Goal: Information Seeking & Learning: Learn about a topic

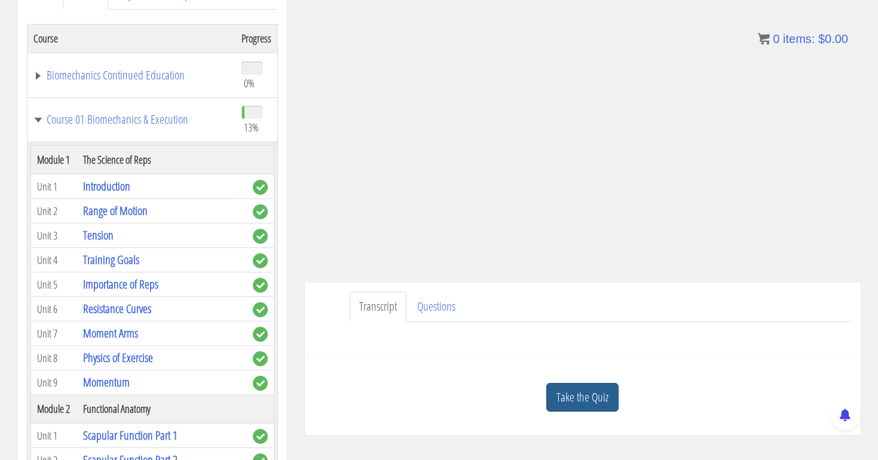
scroll to position [321, 0]
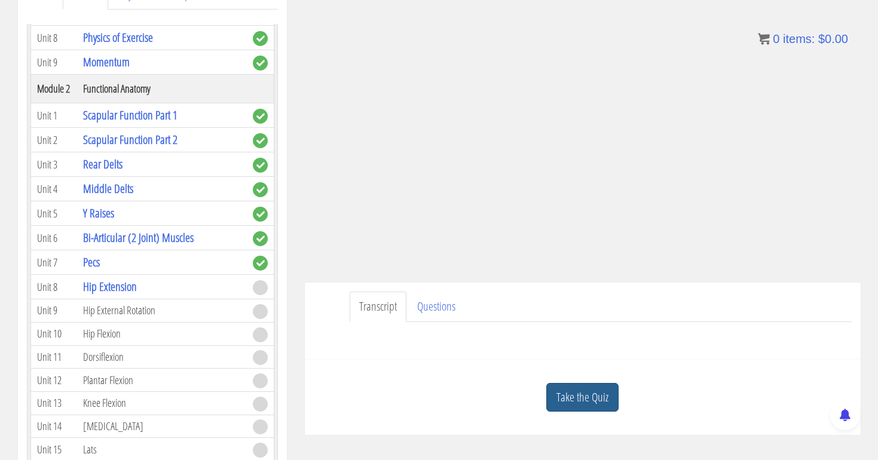
click at [582, 393] on link "Take the Quiz" at bounding box center [583, 397] width 72 height 29
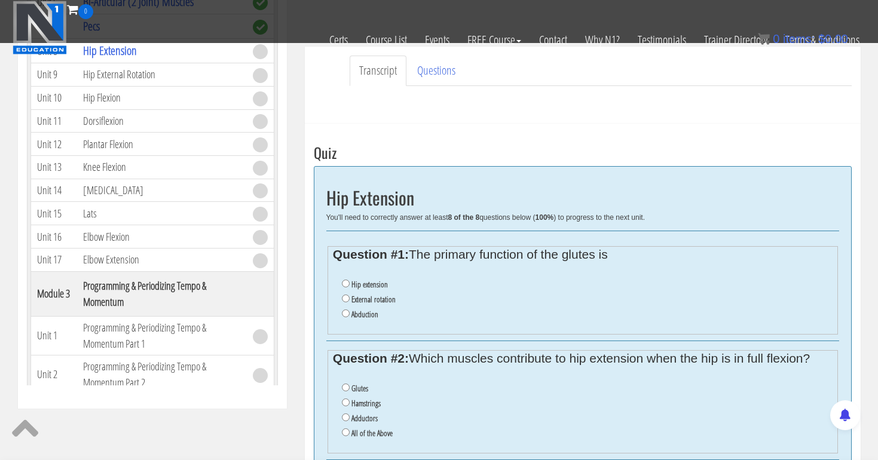
scroll to position [350, 0]
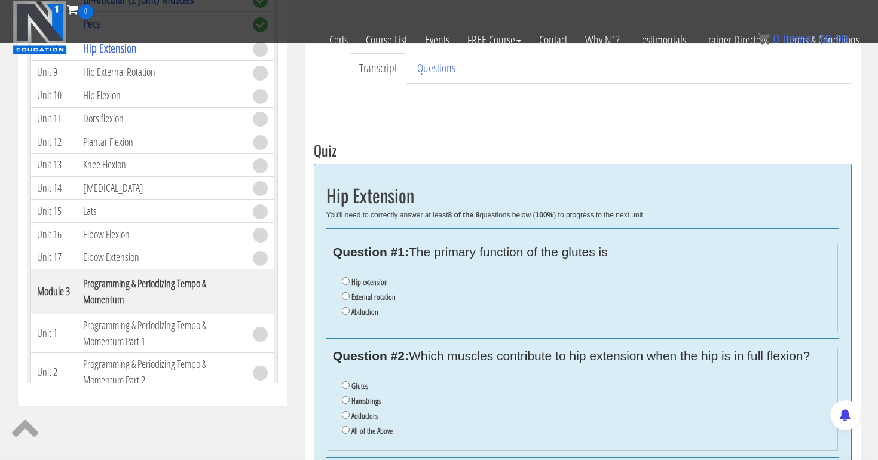
click at [344, 279] on input "Hip extension" at bounding box center [346, 281] width 8 height 8
radio input "true"
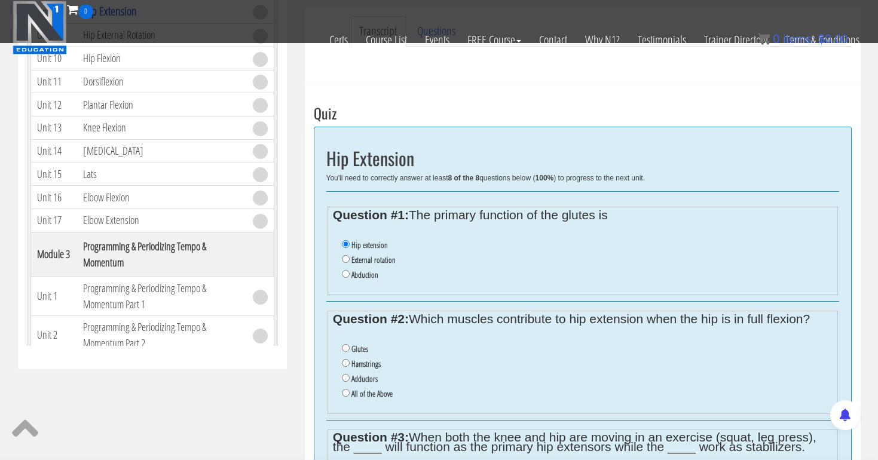
scroll to position [390, 0]
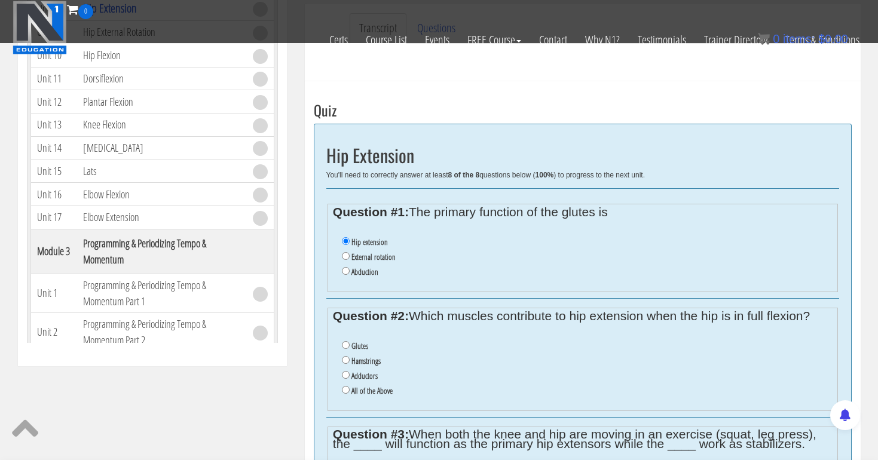
click at [345, 386] on input "All of the Above" at bounding box center [346, 390] width 8 height 8
radio input "true"
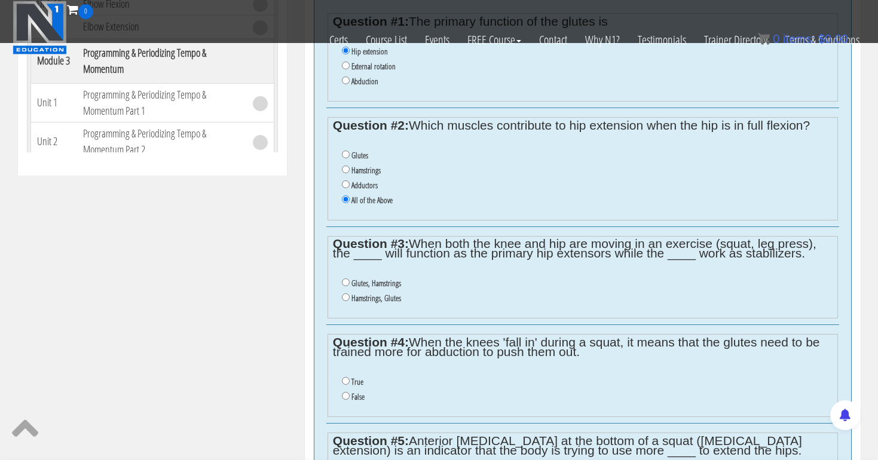
scroll to position [581, 0]
click at [345, 278] on input "Glutes, Hamstrings" at bounding box center [346, 282] width 8 height 8
radio input "true"
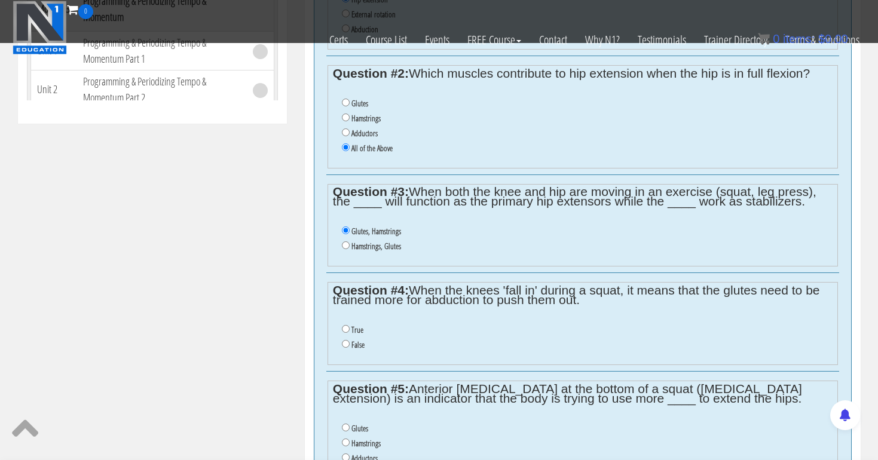
scroll to position [633, 0]
click at [346, 340] on input "False" at bounding box center [346, 344] width 8 height 8
radio input "true"
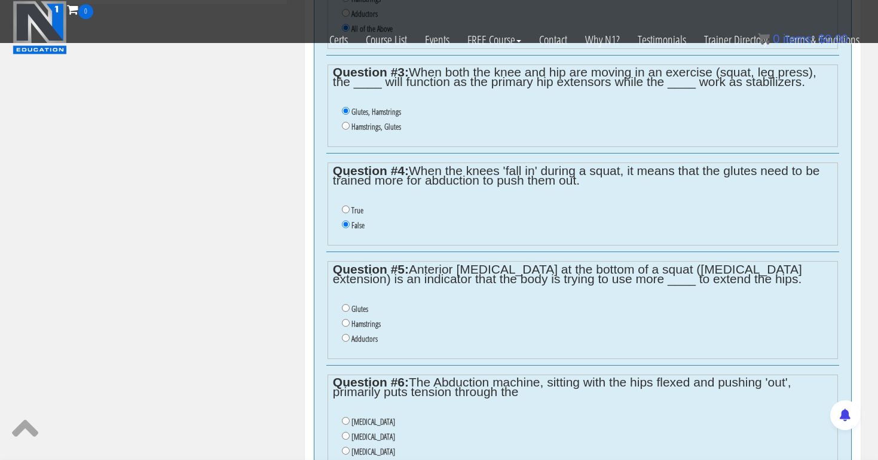
scroll to position [754, 0]
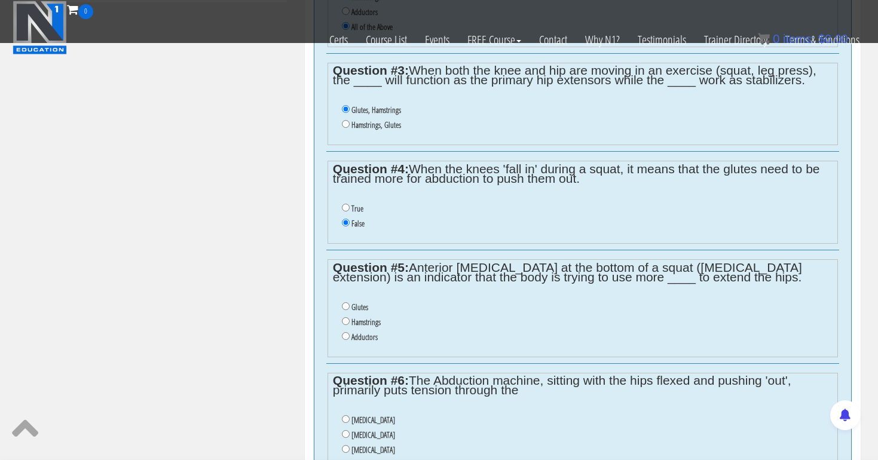
click at [345, 318] on input "Hamstrings" at bounding box center [346, 322] width 8 height 8
radio input "true"
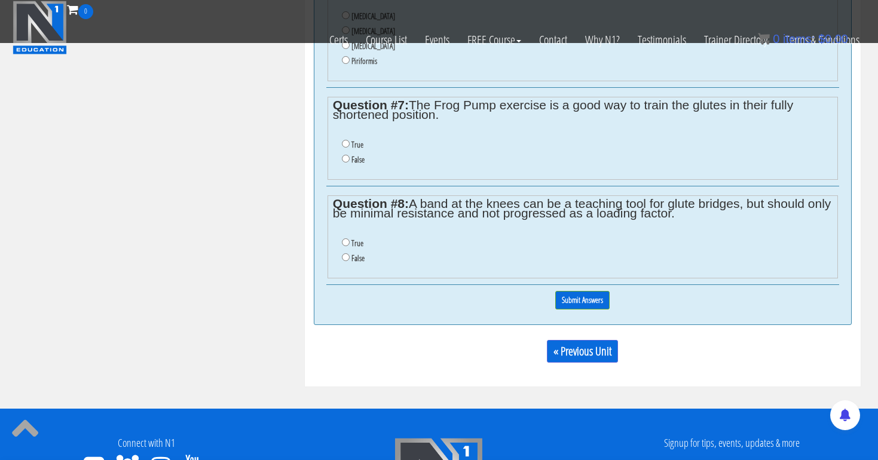
scroll to position [1159, 0]
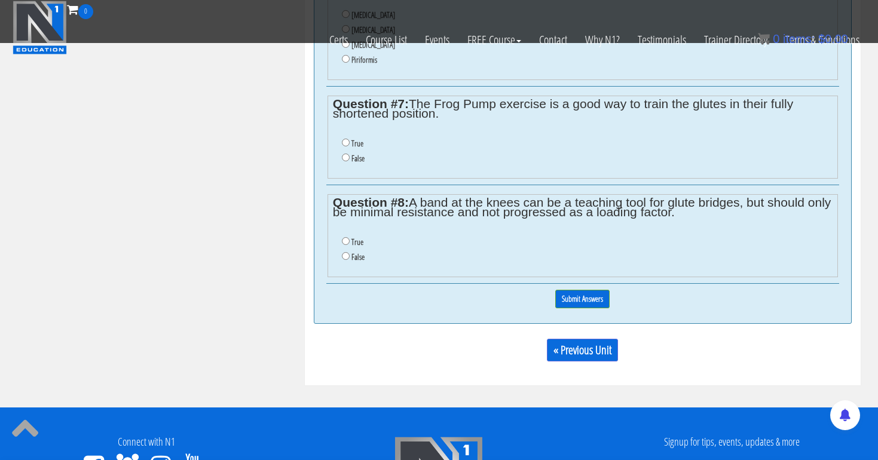
click at [343, 237] on input "True" at bounding box center [346, 241] width 8 height 8
radio input "true"
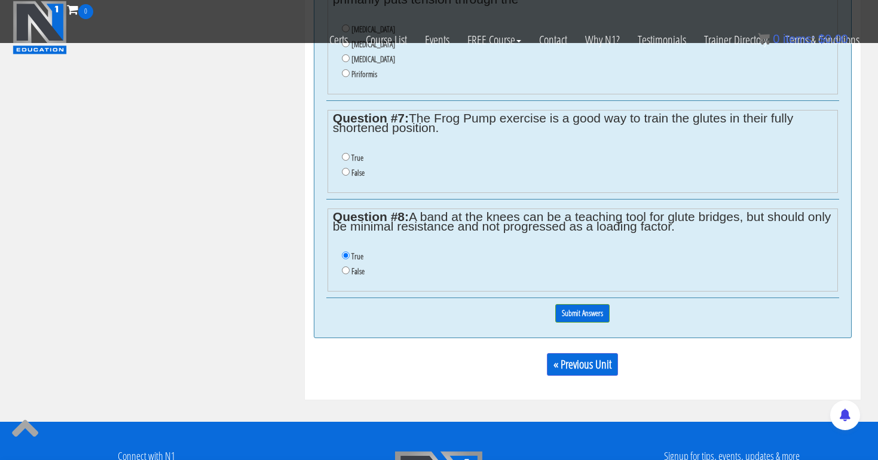
scroll to position [1142, 0]
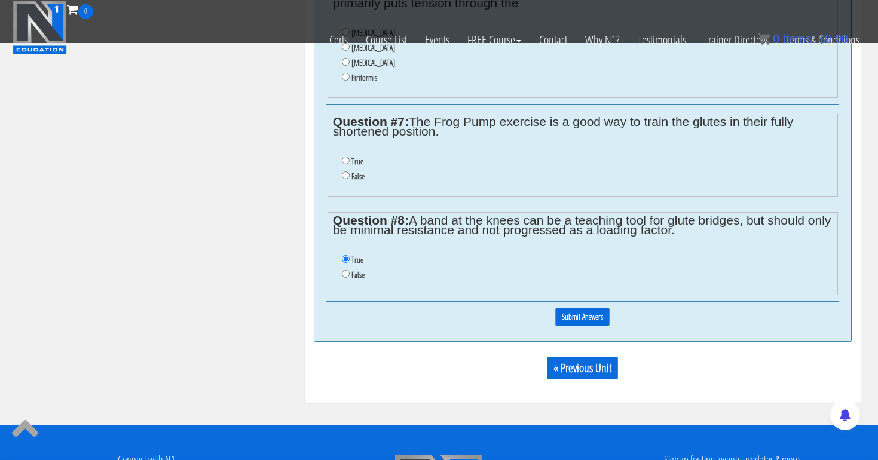
click at [344, 172] on input "False" at bounding box center [346, 176] width 8 height 8
radio input "true"
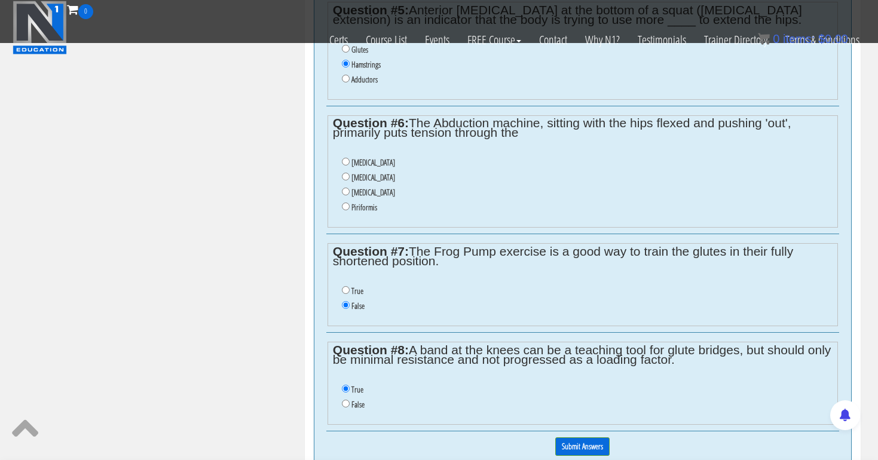
scroll to position [1010, 0]
click at [345, 190] on input "Gluteus Minimus" at bounding box center [346, 194] width 8 height 8
radio input "true"
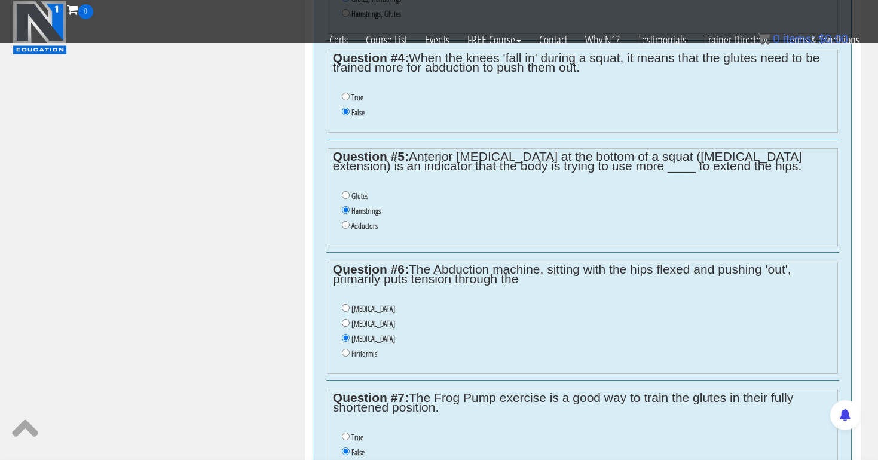
scroll to position [865, 0]
click at [345, 350] on input "Piriformis" at bounding box center [346, 354] width 8 height 8
radio input "true"
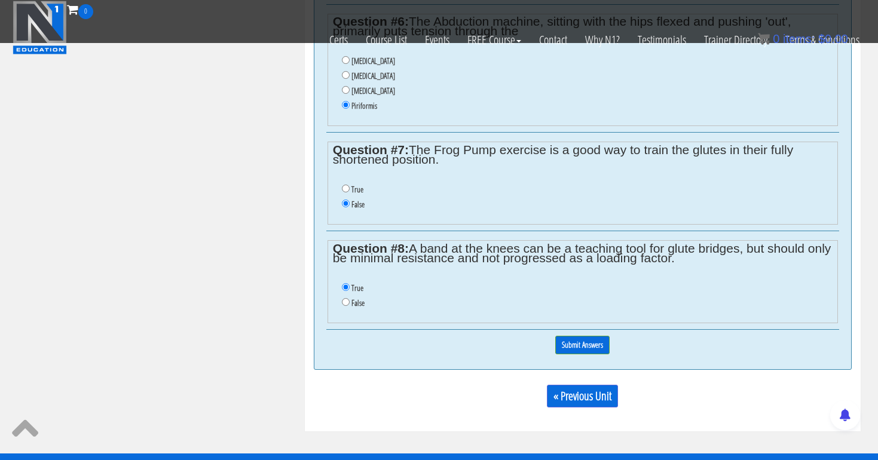
scroll to position [1121, 0]
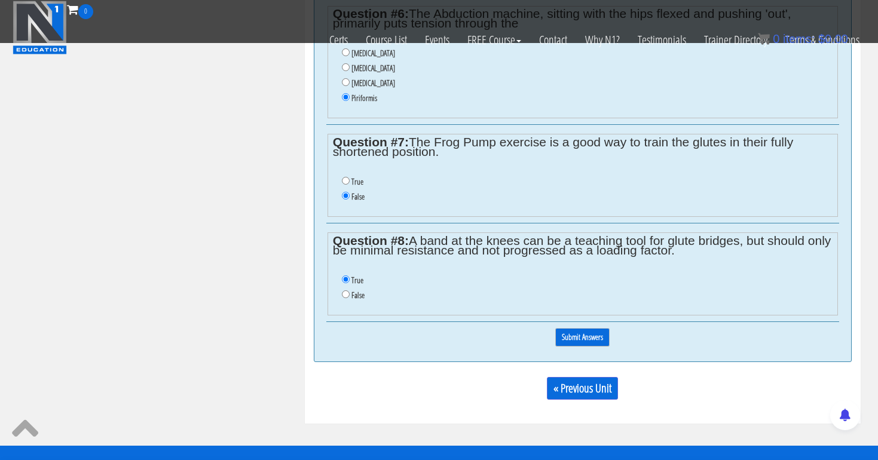
click at [569, 328] on input "Submit Answers" at bounding box center [583, 337] width 54 height 19
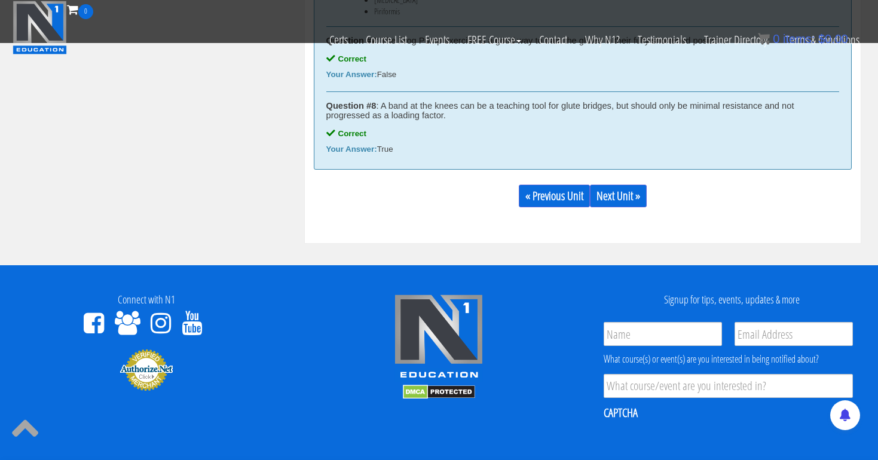
scroll to position [1516, 0]
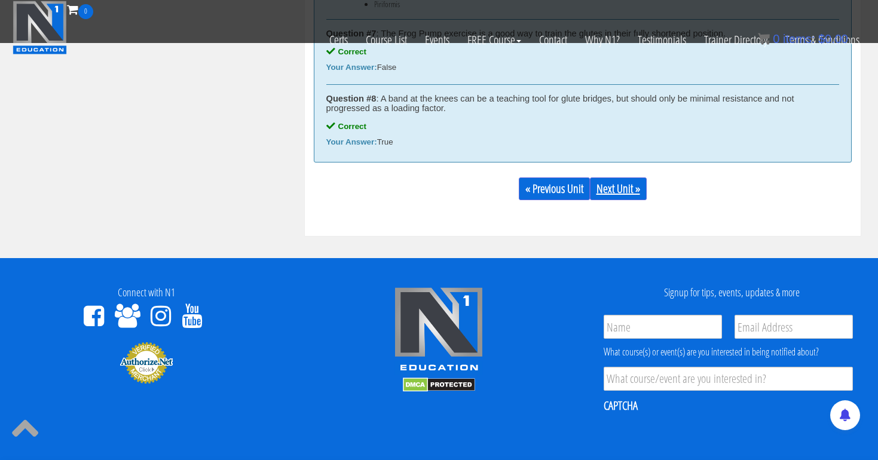
click at [630, 182] on link "Next Unit »" at bounding box center [618, 189] width 57 height 23
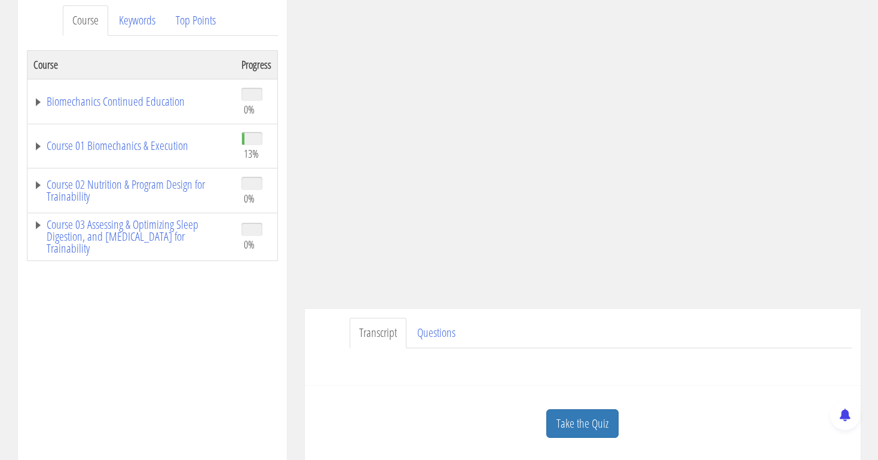
scroll to position [161, 0]
click at [178, 147] on link "Course 01 Biomechanics & Execution" at bounding box center [131, 145] width 196 height 12
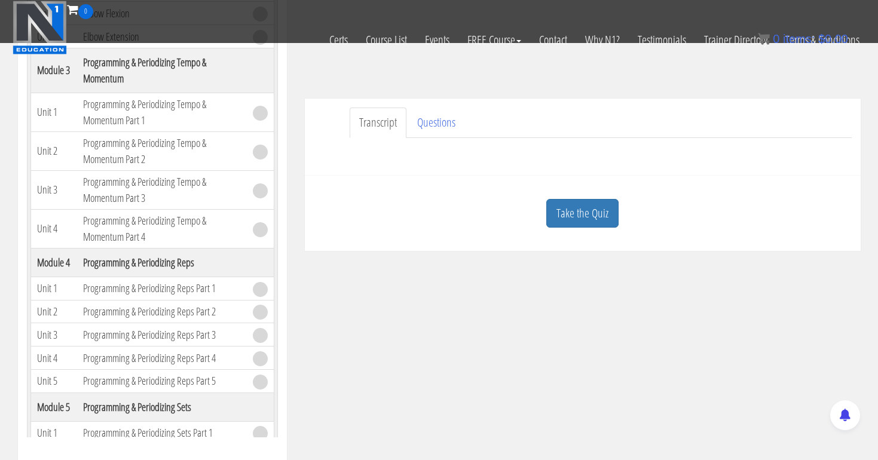
scroll to position [302, 0]
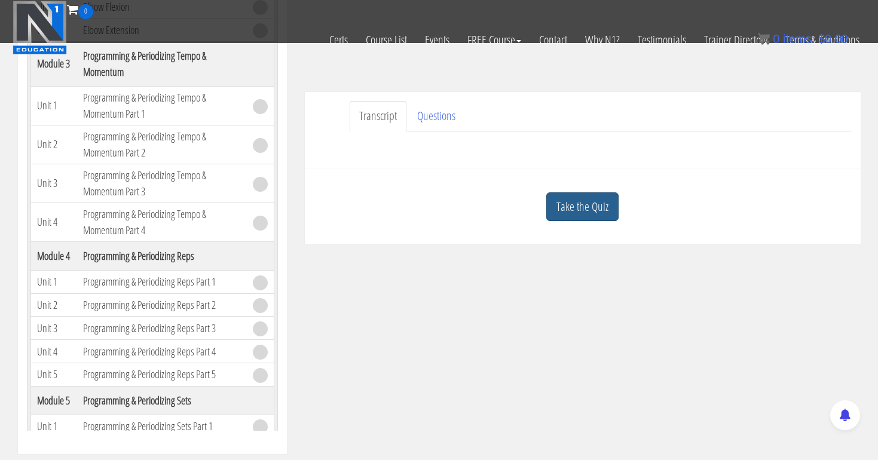
click at [564, 200] on link "Take the Quiz" at bounding box center [583, 207] width 72 height 29
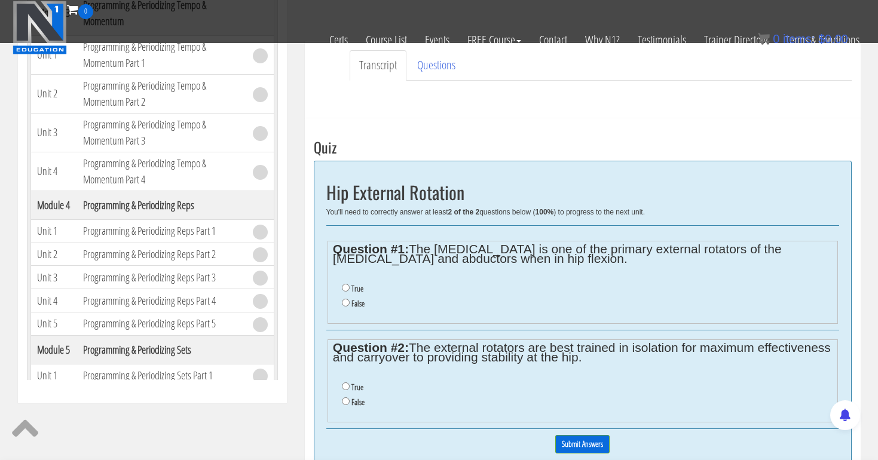
scroll to position [360, 0]
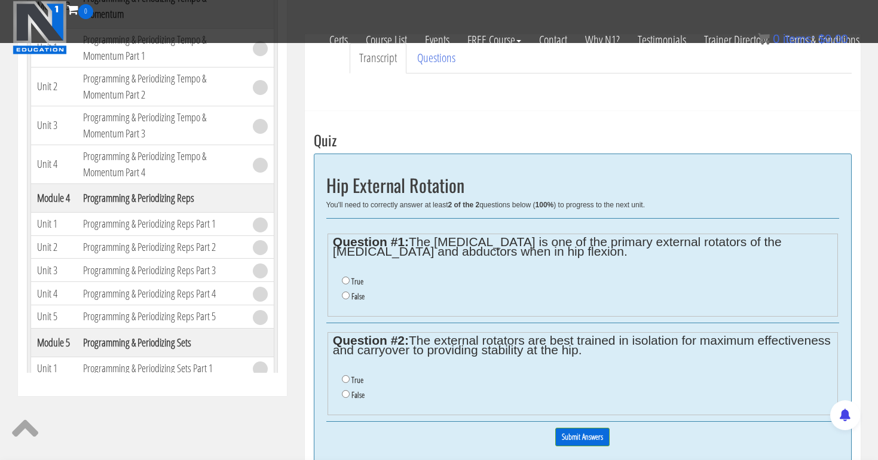
click at [346, 279] on input "True" at bounding box center [346, 281] width 8 height 8
radio input "true"
click at [346, 390] on input "False" at bounding box center [346, 394] width 8 height 8
radio input "true"
click at [572, 429] on input "Submit Answers" at bounding box center [583, 437] width 54 height 19
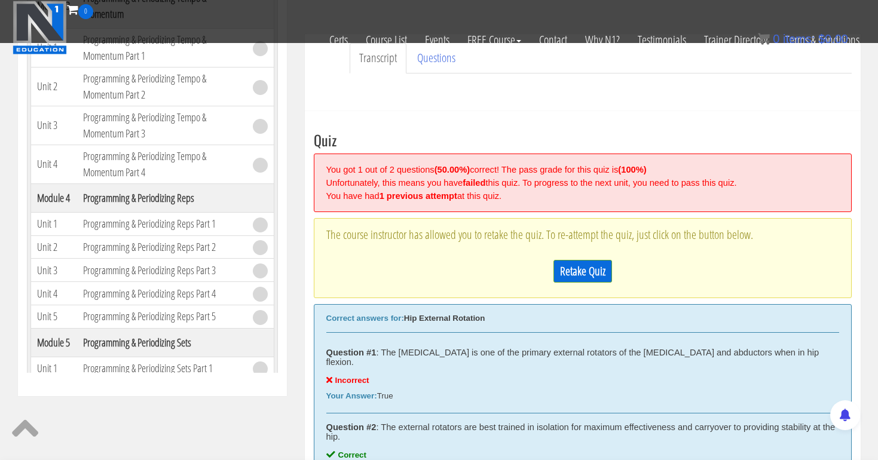
scroll to position [453, 0]
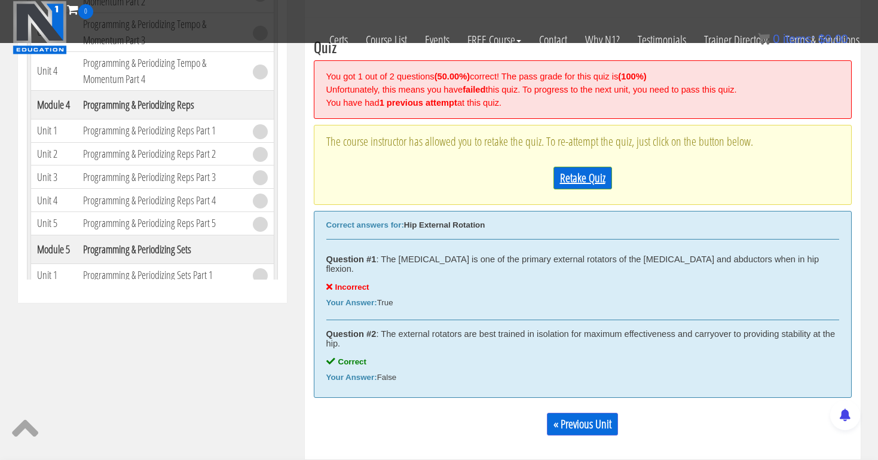
click at [591, 176] on link "Retake Quiz" at bounding box center [583, 178] width 59 height 23
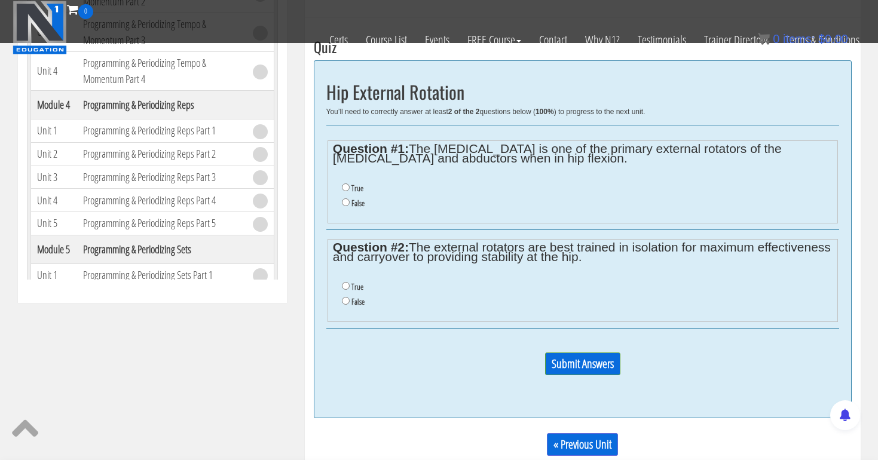
click at [344, 201] on input "False" at bounding box center [346, 203] width 8 height 8
radio input "true"
click at [345, 297] on input "False" at bounding box center [346, 301] width 8 height 8
radio input "true"
click at [578, 354] on input "Submit Answers" at bounding box center [582, 364] width 75 height 23
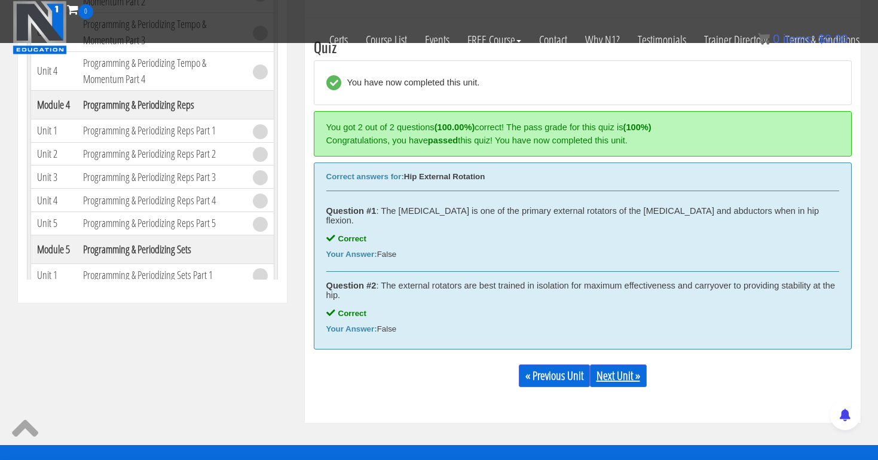
click at [635, 365] on link "Next Unit »" at bounding box center [618, 376] width 57 height 23
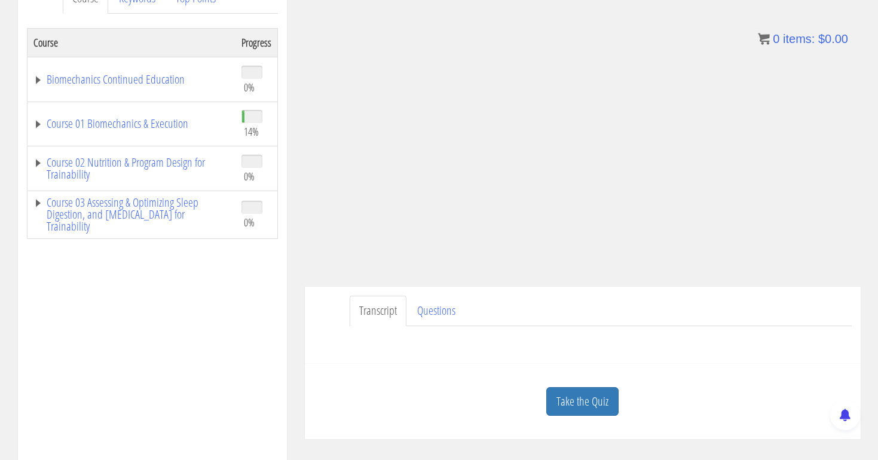
scroll to position [199, 0]
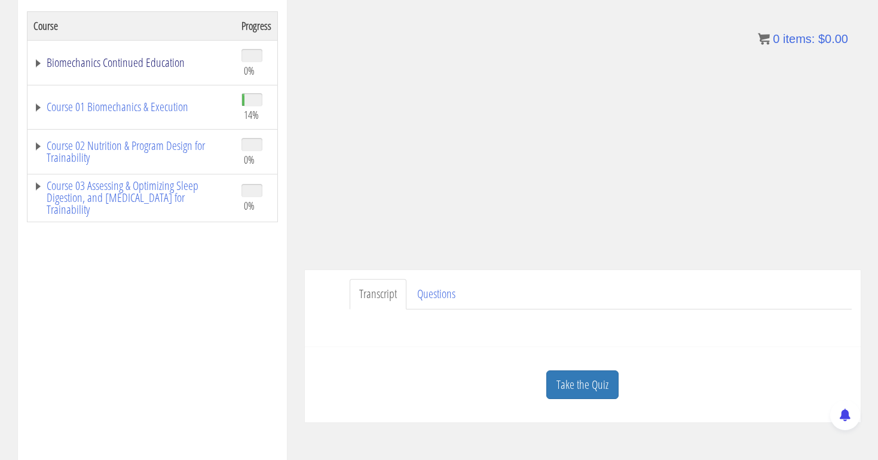
click at [142, 59] on link "Biomechanics Continued Education" at bounding box center [131, 63] width 196 height 12
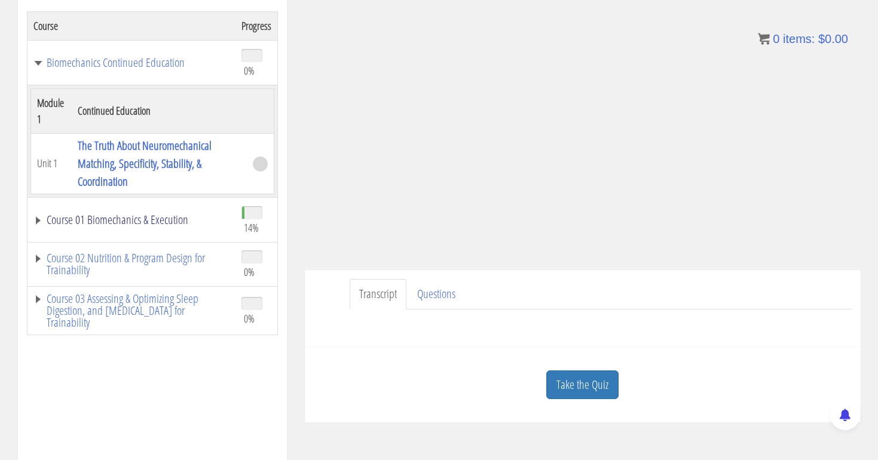
click at [128, 217] on link "Course 01 Biomechanics & Execution" at bounding box center [131, 220] width 196 height 12
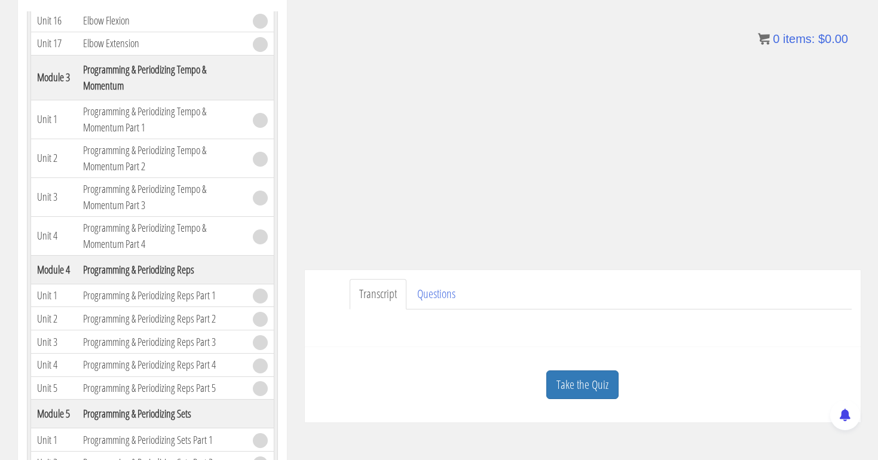
scroll to position [890, 0]
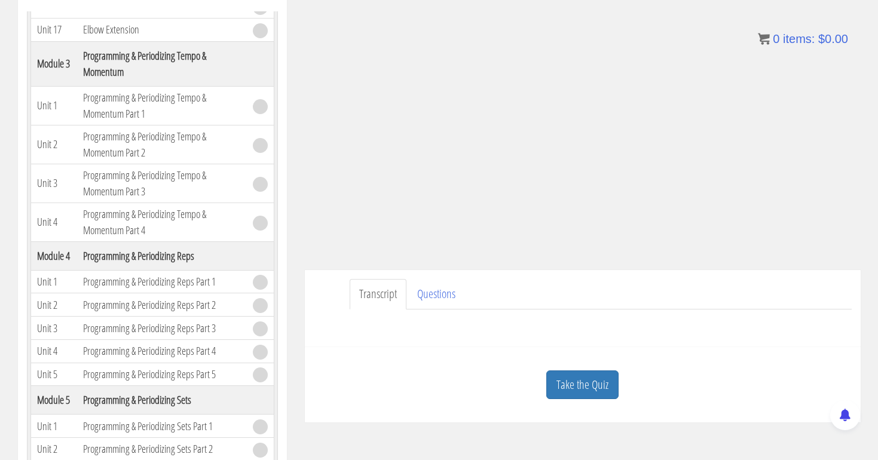
click at [111, 125] on td "Programming & Periodizing Tempo & Momentum Part 1" at bounding box center [162, 105] width 170 height 39
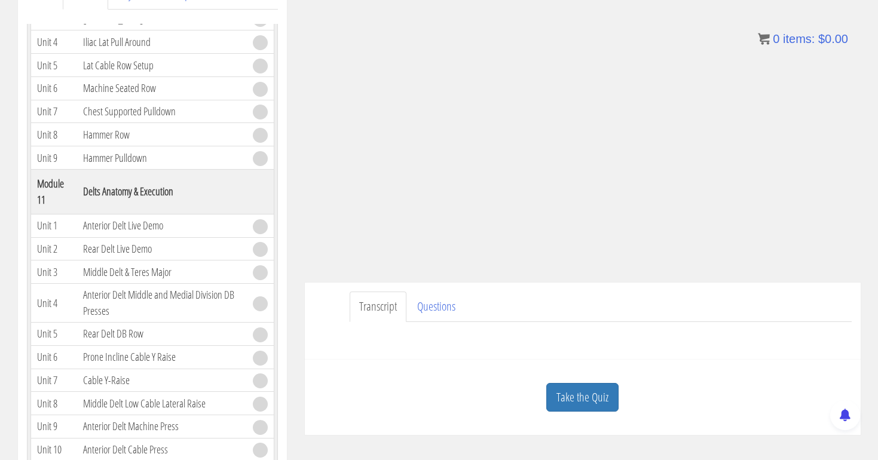
scroll to position [170, 0]
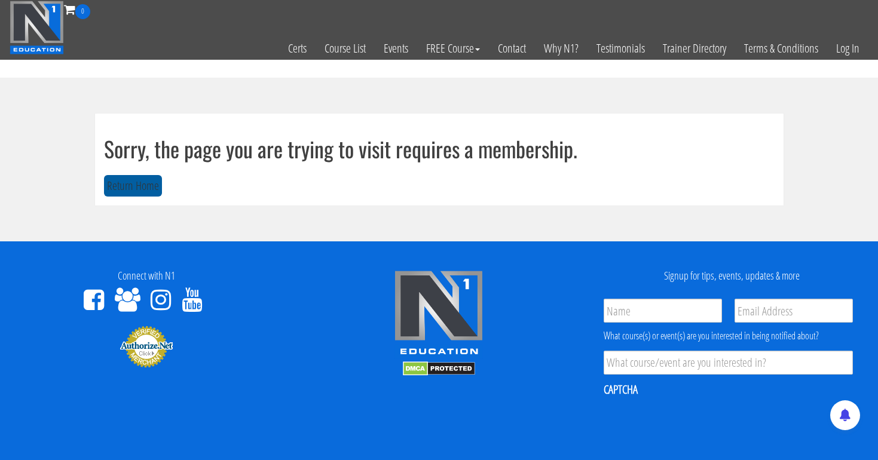
click at [130, 179] on button "Return Home" at bounding box center [133, 186] width 58 height 22
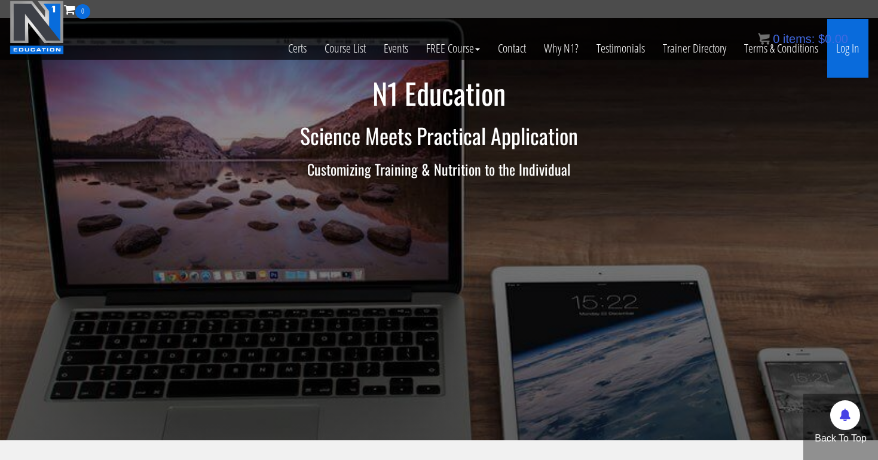
click at [844, 51] on link "Log In" at bounding box center [848, 48] width 41 height 59
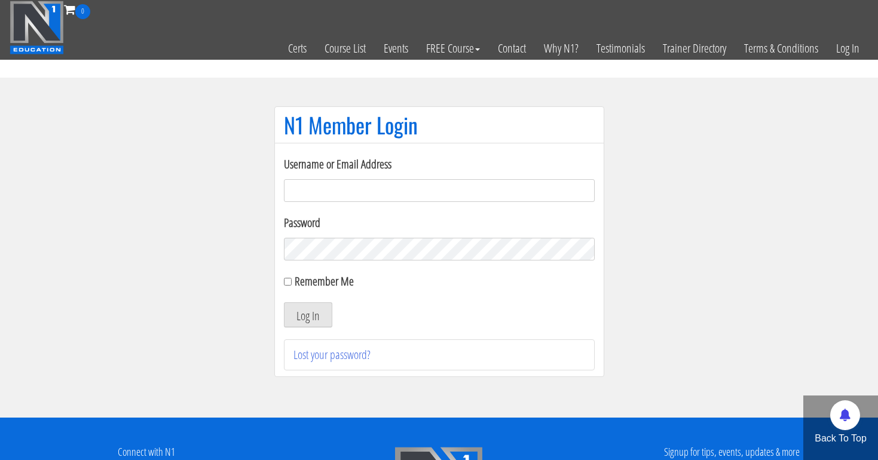
type input "[EMAIL_ADDRESS][DOMAIN_NAME]"
click at [307, 315] on button "Log In" at bounding box center [308, 315] width 48 height 25
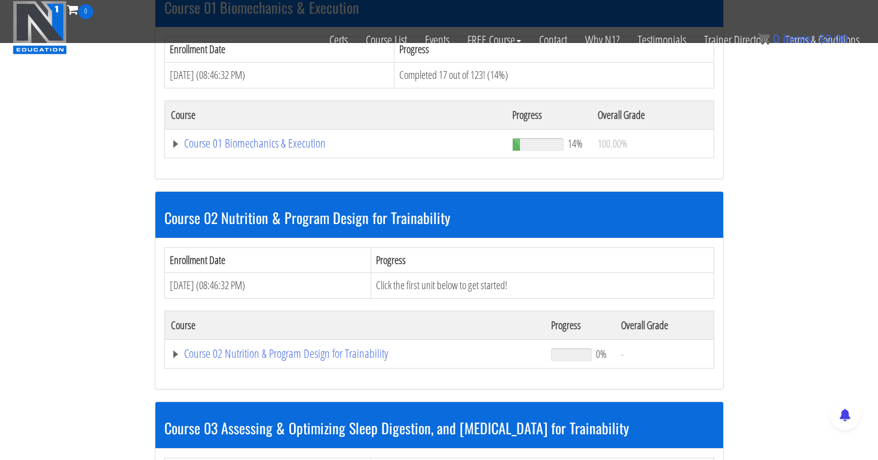
scroll to position [376, 0]
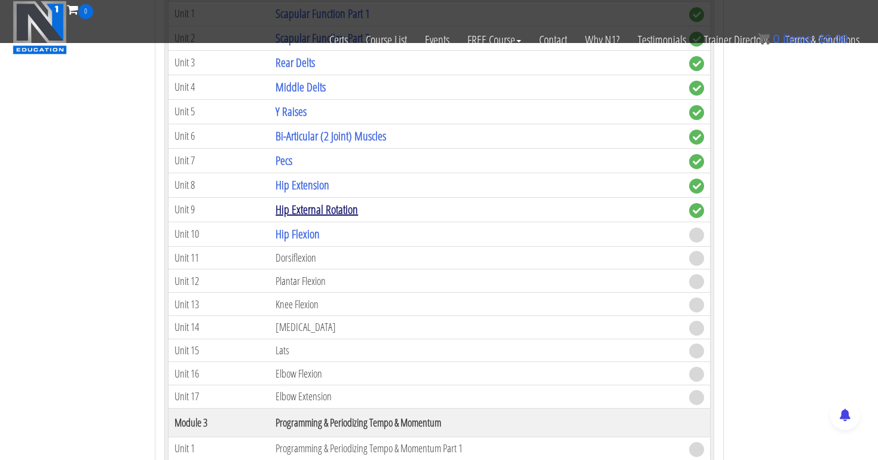
scroll to position [854, 0]
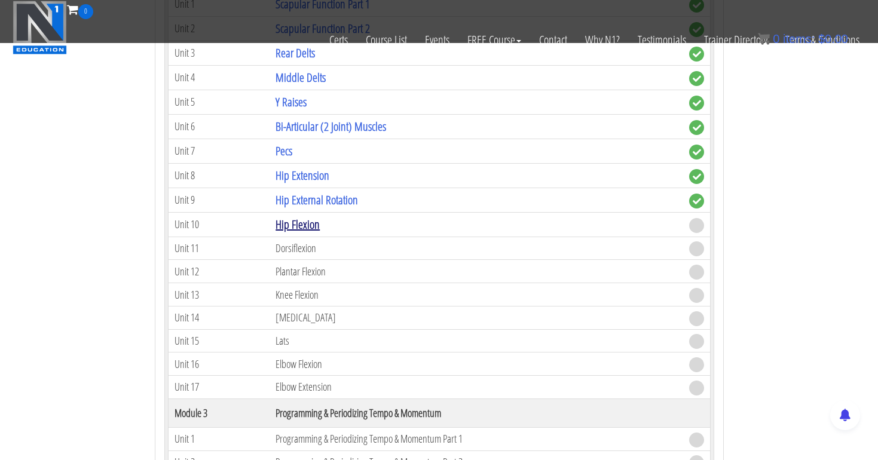
click at [306, 221] on link "Hip Flexion" at bounding box center [298, 224] width 44 height 16
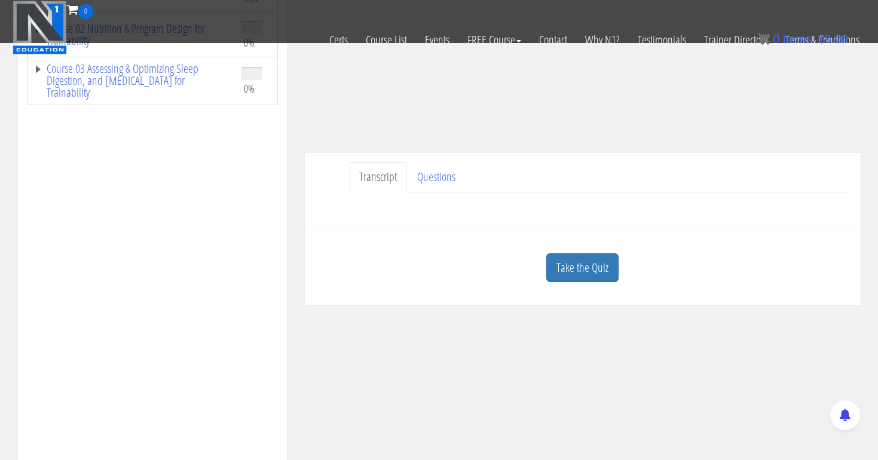
scroll to position [243, 0]
click at [578, 269] on link "Take the Quiz" at bounding box center [583, 266] width 72 height 29
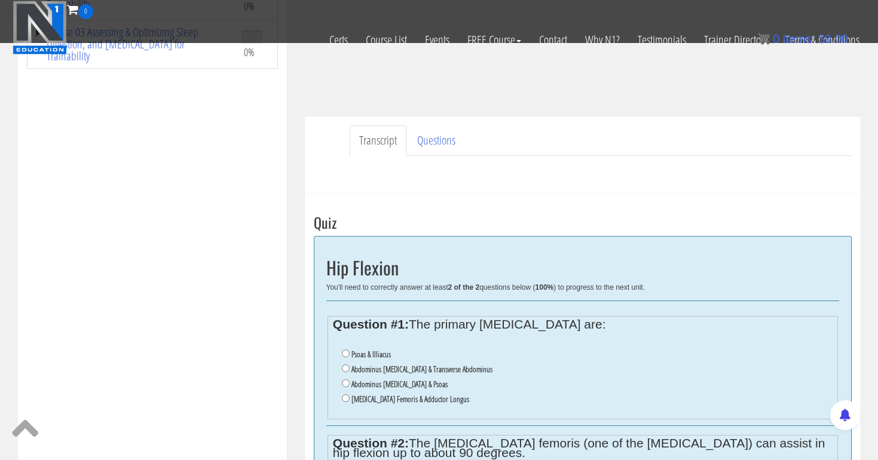
scroll to position [290, 0]
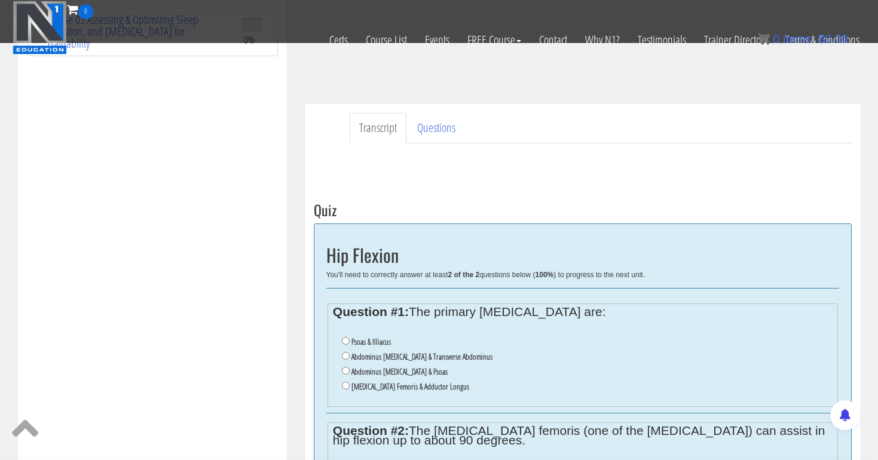
click at [345, 367] on input "Abdominus Rectus & Psoas" at bounding box center [346, 371] width 8 height 8
radio input "true"
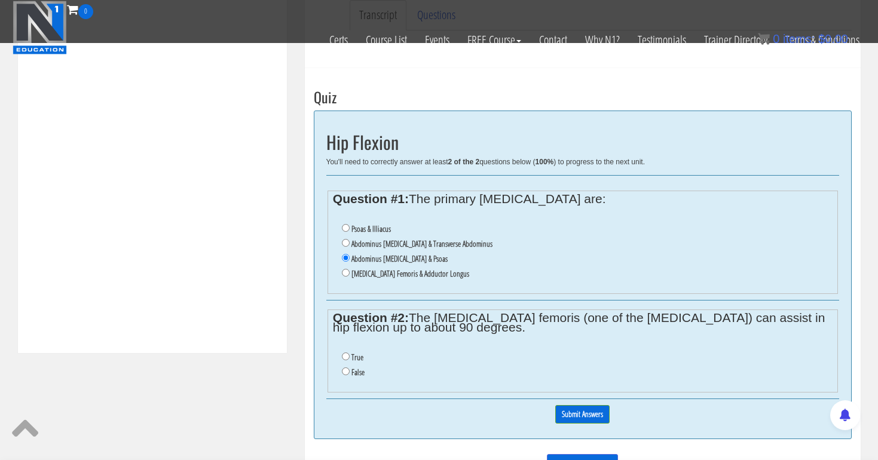
scroll to position [405, 0]
click at [343, 224] on input "Psoas & Illiacus" at bounding box center [346, 226] width 8 height 8
radio input "true"
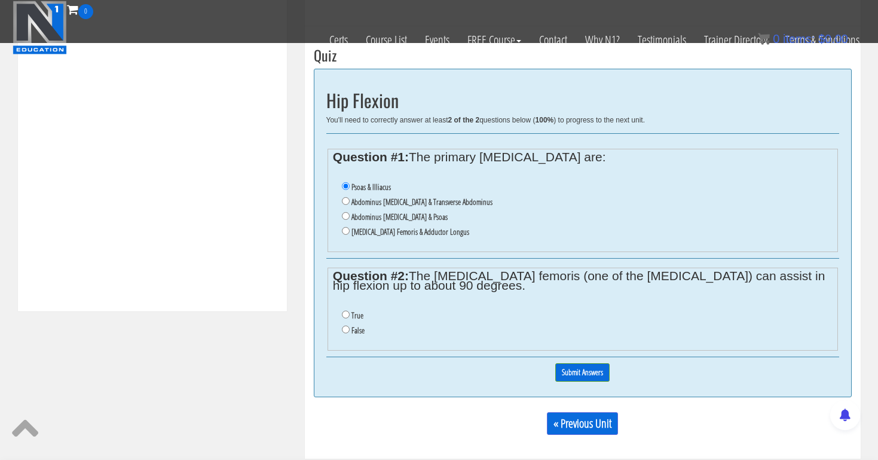
scroll to position [446, 0]
click at [346, 310] on input "True" at bounding box center [346, 314] width 8 height 8
radio input "true"
click at [578, 362] on input "Submit Answers" at bounding box center [583, 371] width 54 height 19
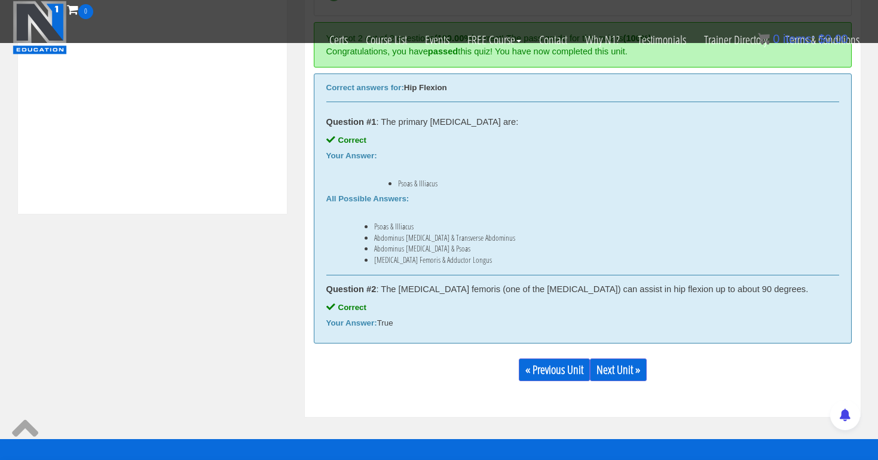
scroll to position [554, 0]
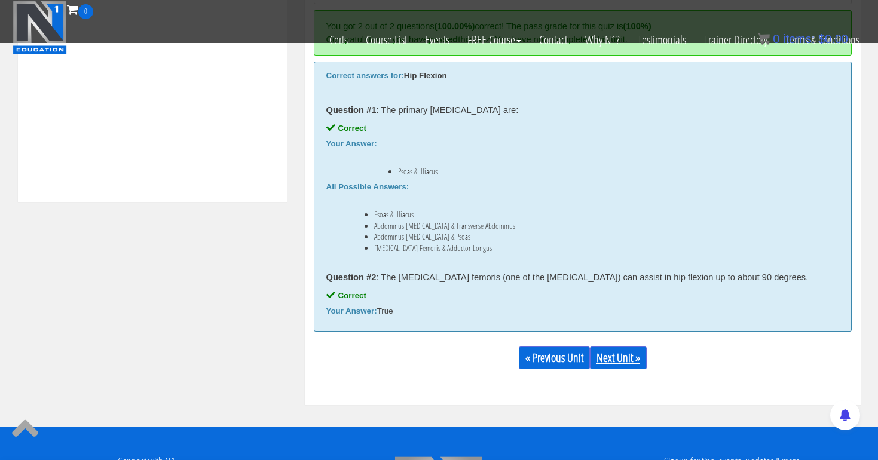
click at [619, 362] on link "Next Unit »" at bounding box center [618, 358] width 57 height 23
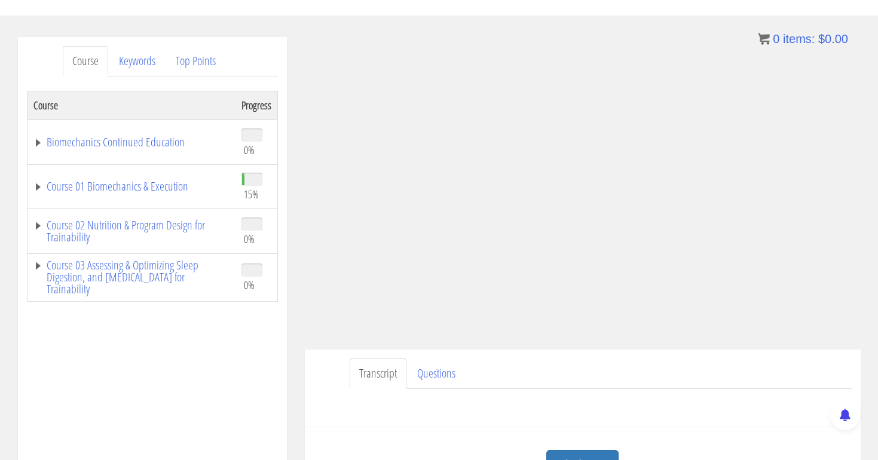
scroll to position [112, 0]
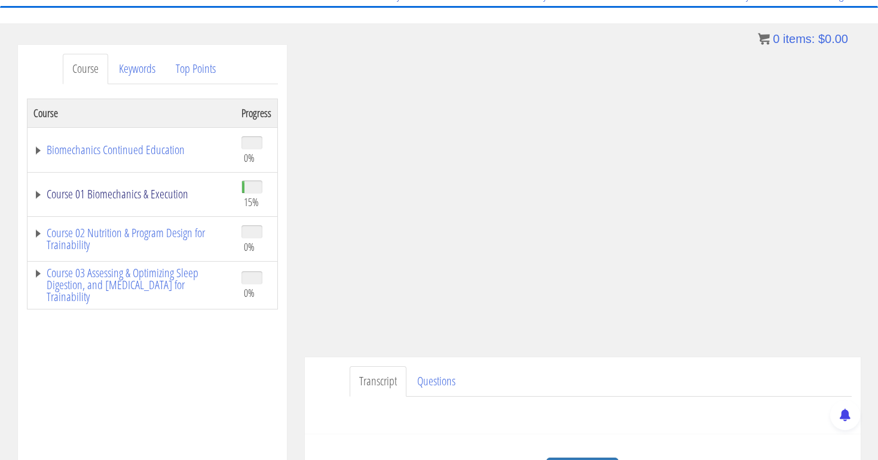
click at [174, 200] on link "Course 01 Biomechanics & Execution" at bounding box center [131, 194] width 196 height 12
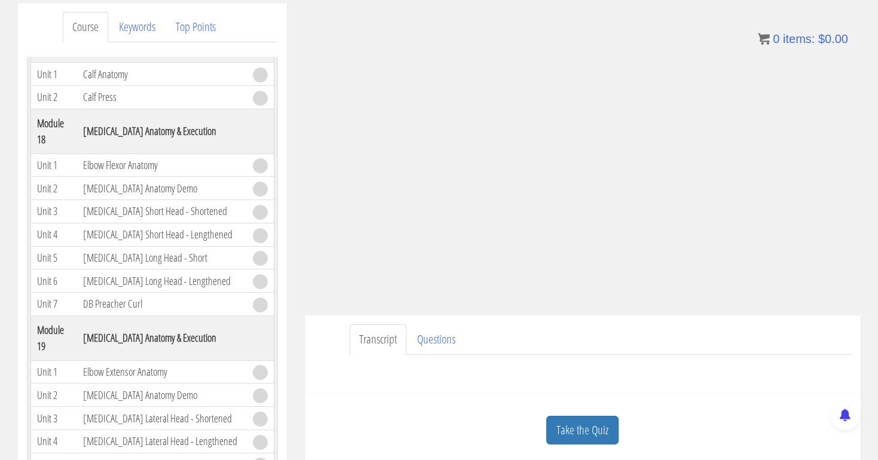
scroll to position [179, 0]
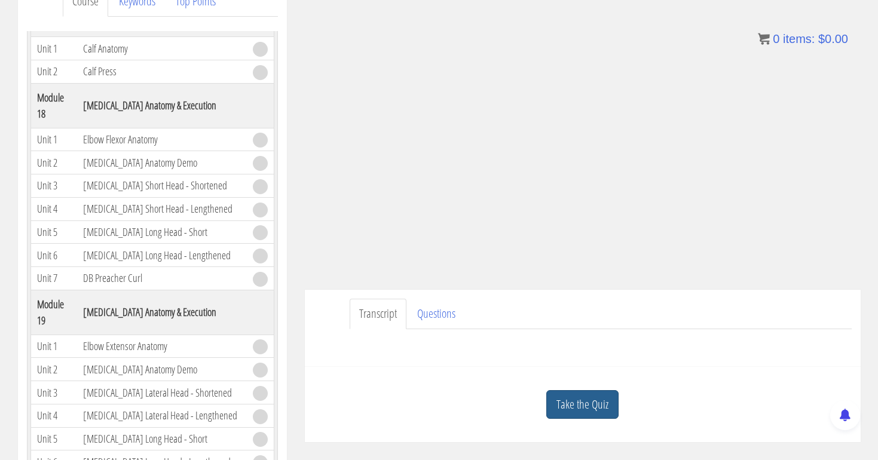
click at [591, 400] on link "Take the Quiz" at bounding box center [583, 404] width 72 height 29
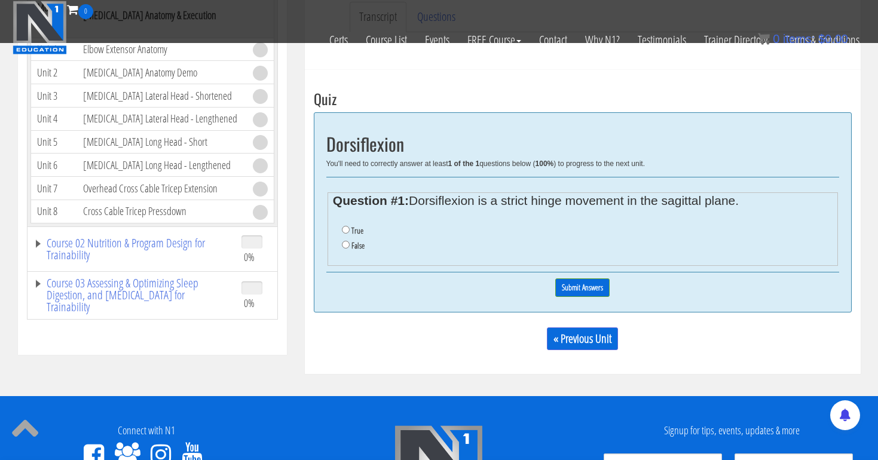
scroll to position [405, 0]
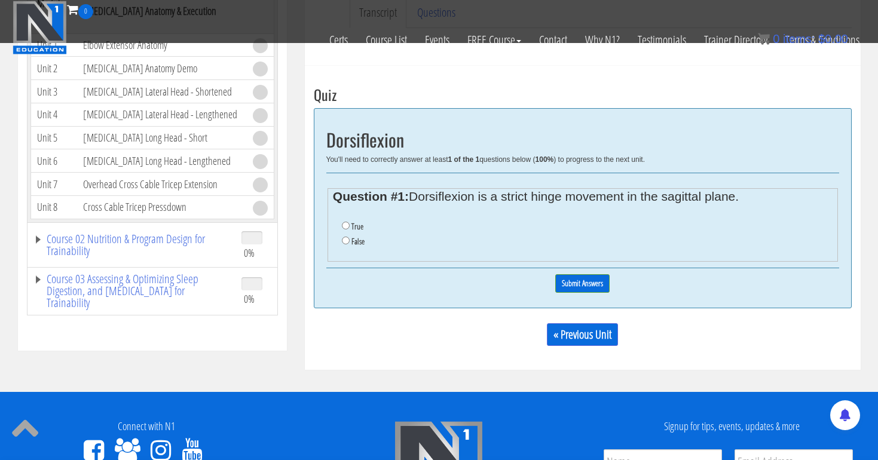
click at [346, 237] on input "False" at bounding box center [346, 241] width 8 height 8
radio input "true"
click at [578, 280] on input "Submit Answers" at bounding box center [583, 283] width 54 height 19
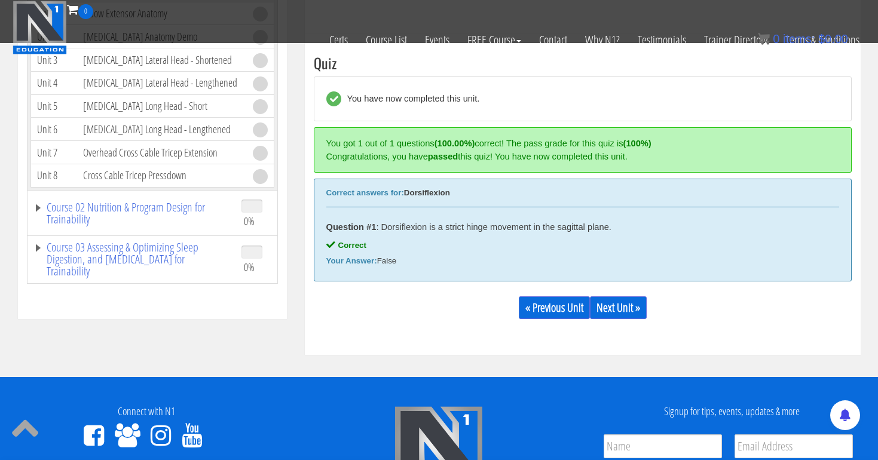
scroll to position [453, 0]
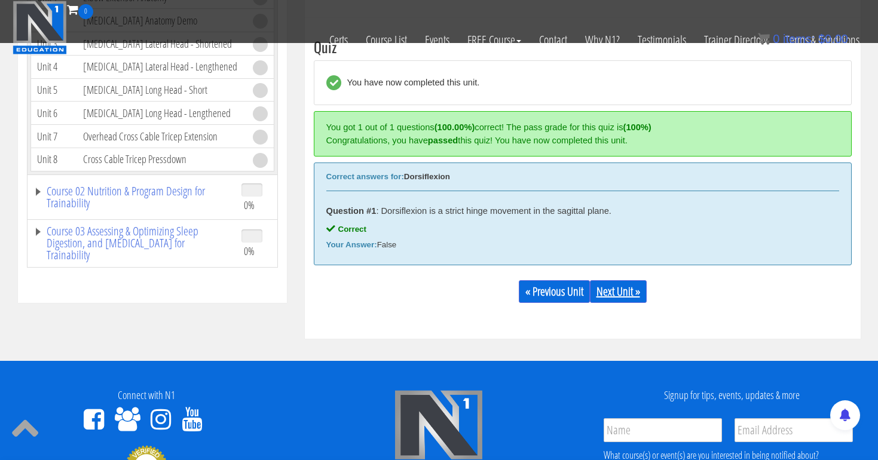
click at [628, 288] on link "Next Unit »" at bounding box center [618, 291] width 57 height 23
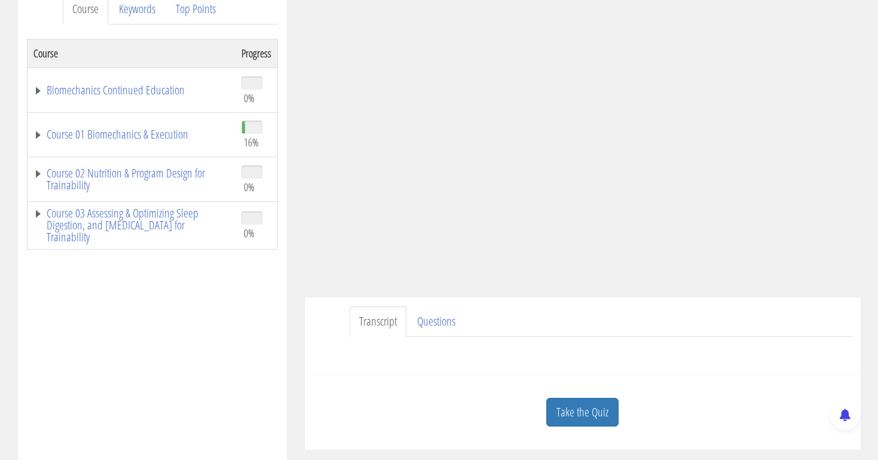
scroll to position [173, 0]
click at [576, 410] on link "Take the Quiz" at bounding box center [583, 410] width 72 height 29
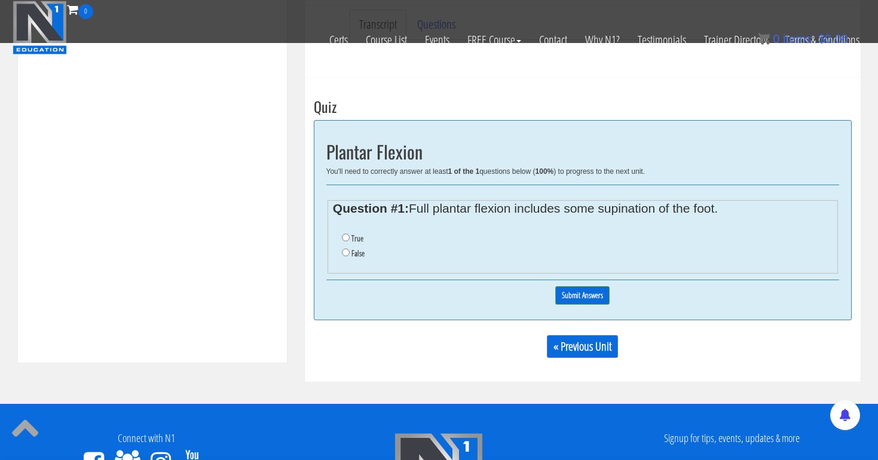
scroll to position [394, 0]
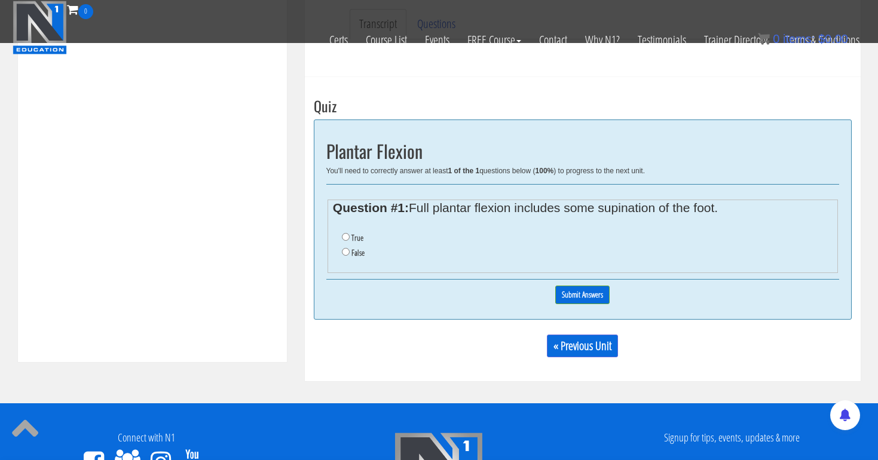
click at [343, 233] on input "True" at bounding box center [346, 237] width 8 height 8
radio input "true"
click at [584, 293] on input "Submit Answers" at bounding box center [583, 295] width 54 height 19
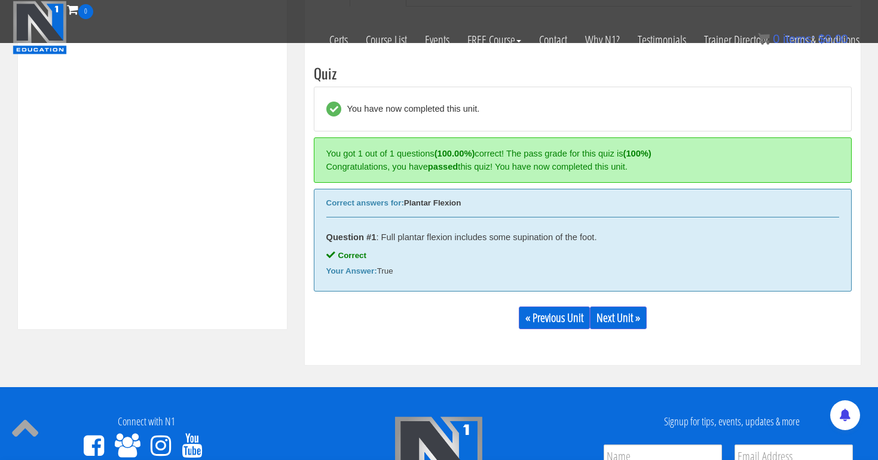
scroll to position [453, 0]
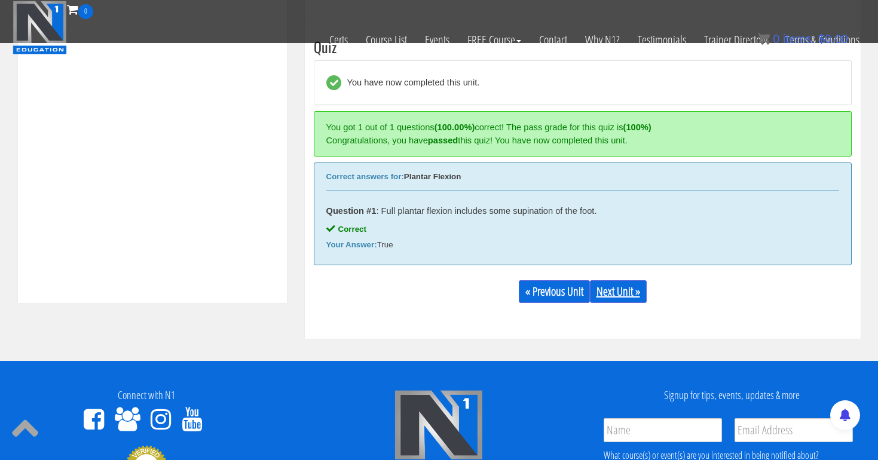
click at [613, 292] on link "Next Unit »" at bounding box center [618, 291] width 57 height 23
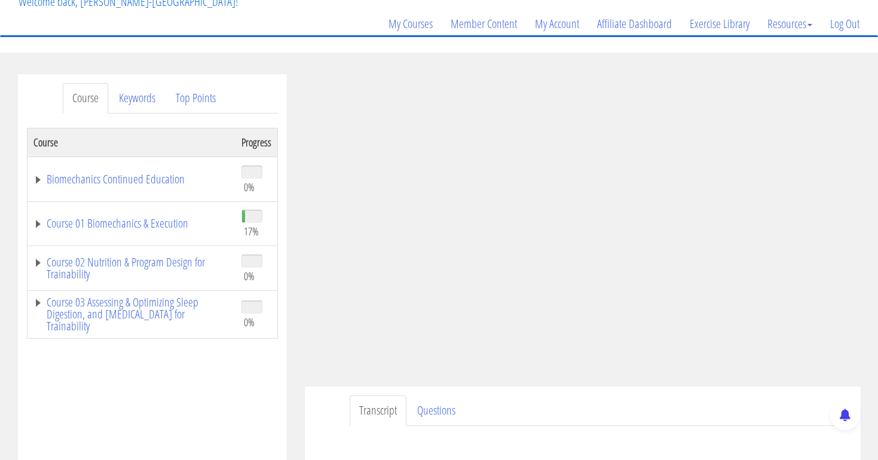
scroll to position [94, 0]
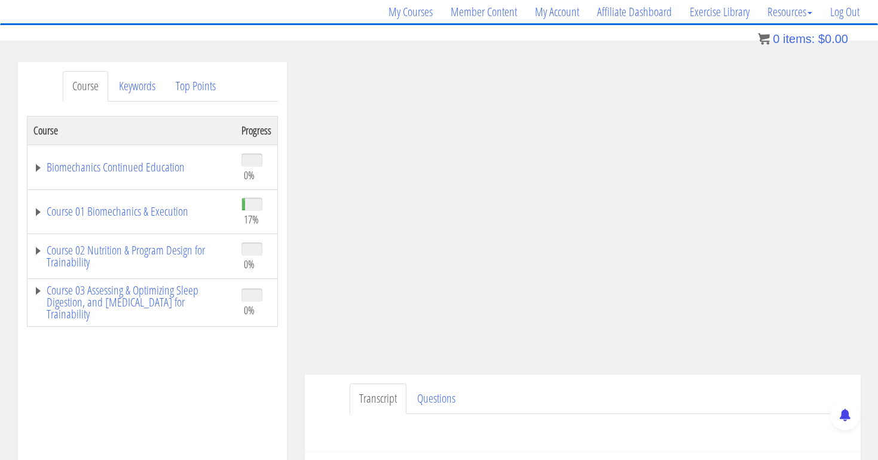
click at [111, 224] on td "Course 01 Biomechanics & Execution" at bounding box center [131, 212] width 209 height 45
click at [119, 213] on link "Course 01 Biomechanics & Execution" at bounding box center [131, 212] width 196 height 12
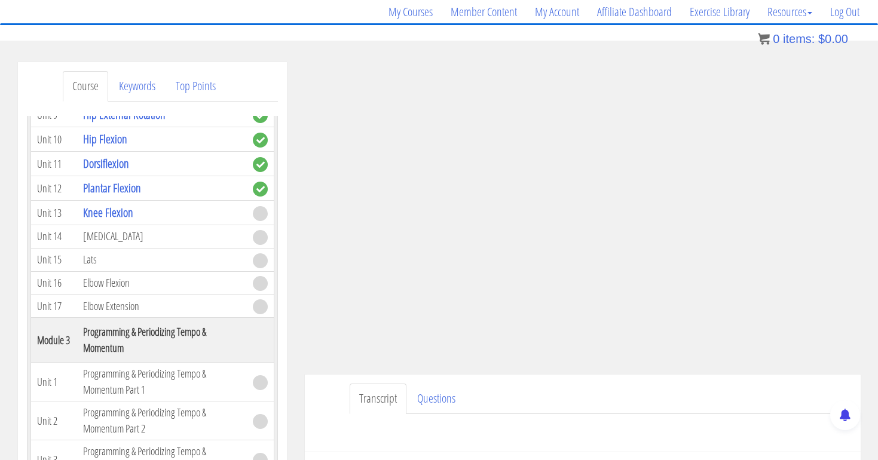
scroll to position [612, 0]
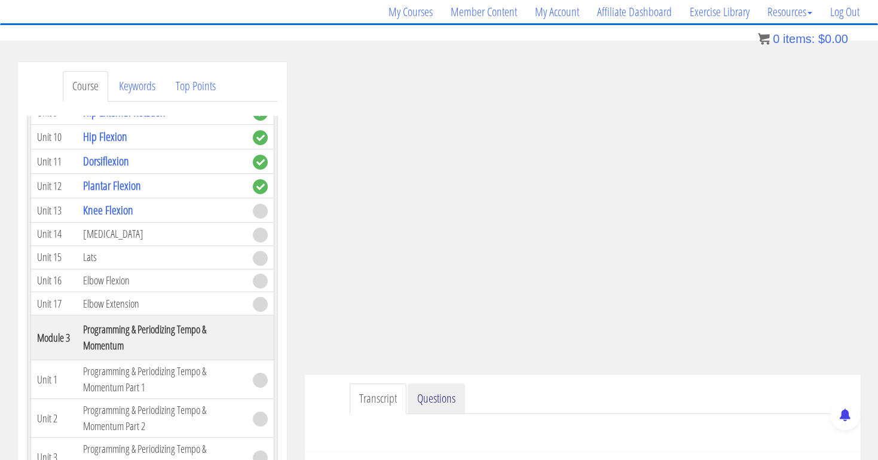
click at [445, 402] on link "Questions" at bounding box center [436, 399] width 57 height 30
click at [390, 398] on link "Transcript" at bounding box center [378, 399] width 57 height 30
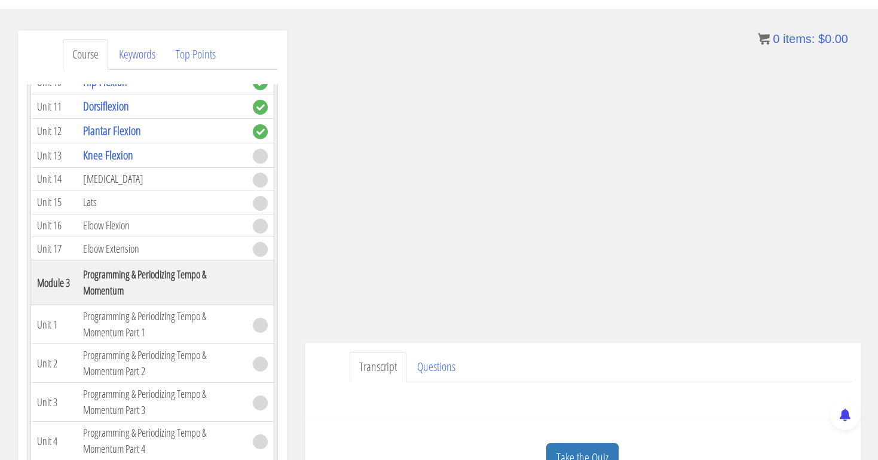
scroll to position [183, 0]
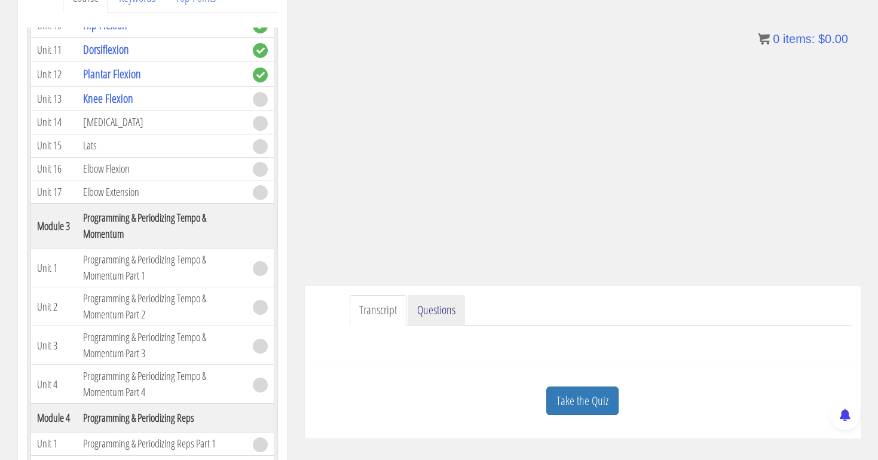
click at [445, 309] on link "Questions" at bounding box center [436, 310] width 57 height 30
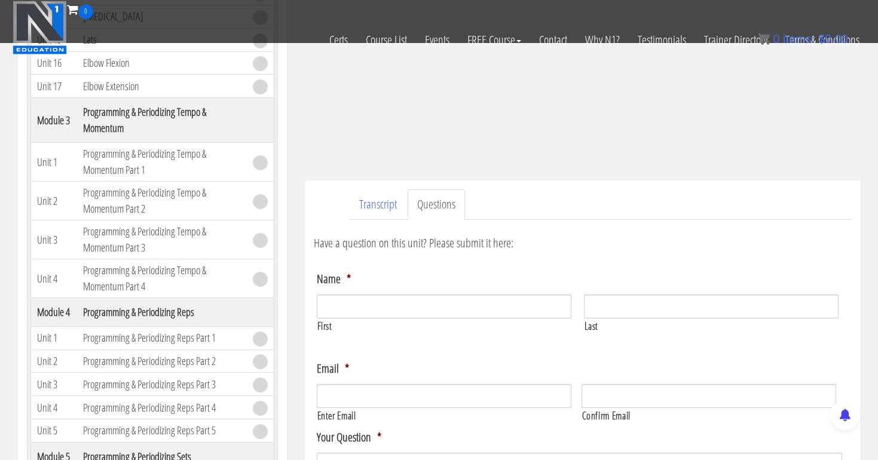
scroll to position [222, 0]
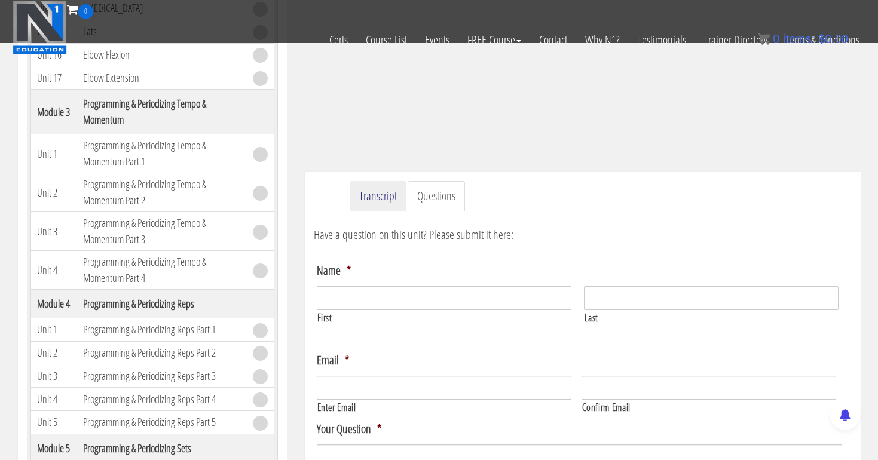
click at [382, 205] on link "Transcript" at bounding box center [378, 196] width 57 height 30
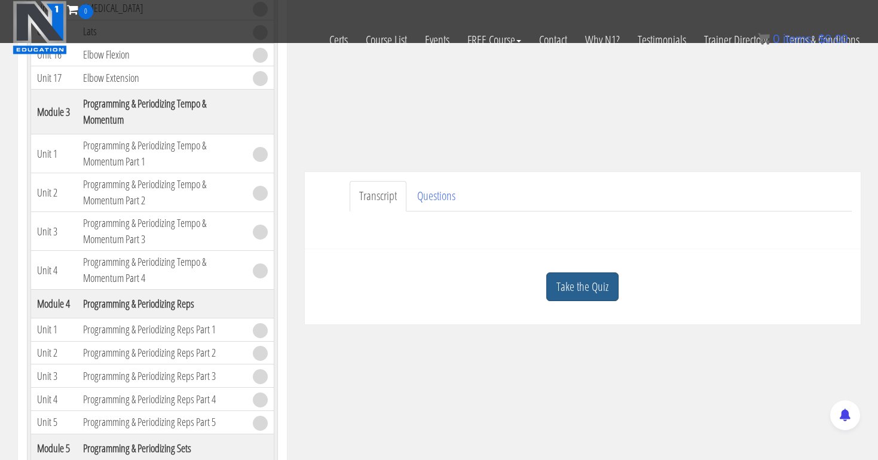
click at [574, 297] on link "Take the Quiz" at bounding box center [583, 287] width 72 height 29
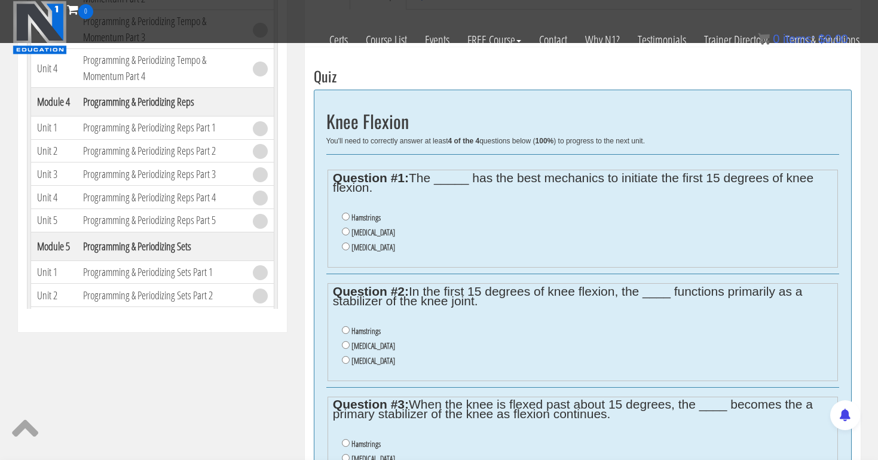
scroll to position [425, 0]
click at [346, 213] on input "Hamstrings" at bounding box center [346, 216] width 8 height 8
radio input "true"
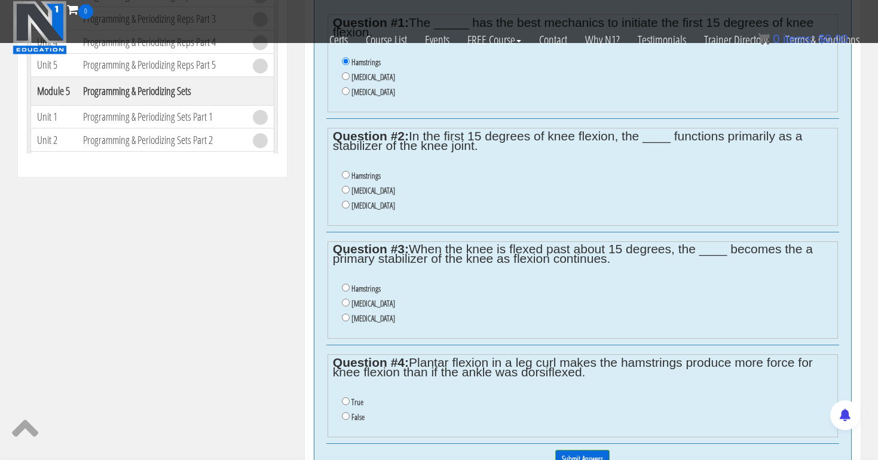
scroll to position [587, 0]
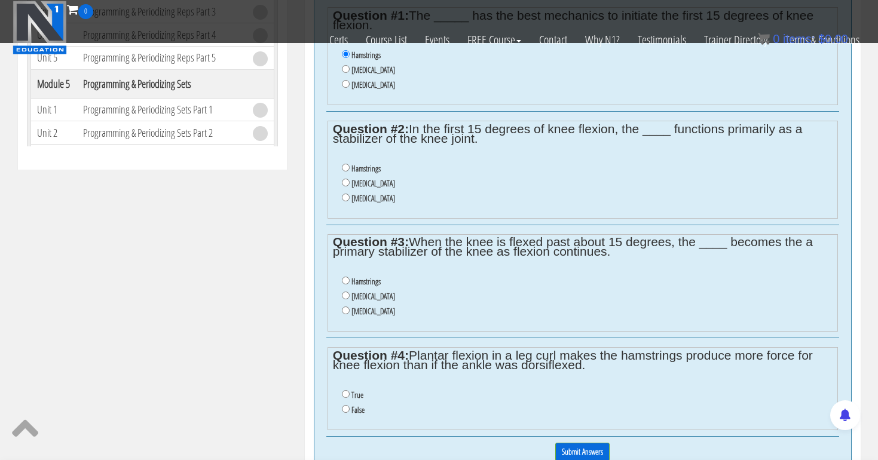
click at [345, 390] on input "True" at bounding box center [346, 394] width 8 height 8
radio input "true"
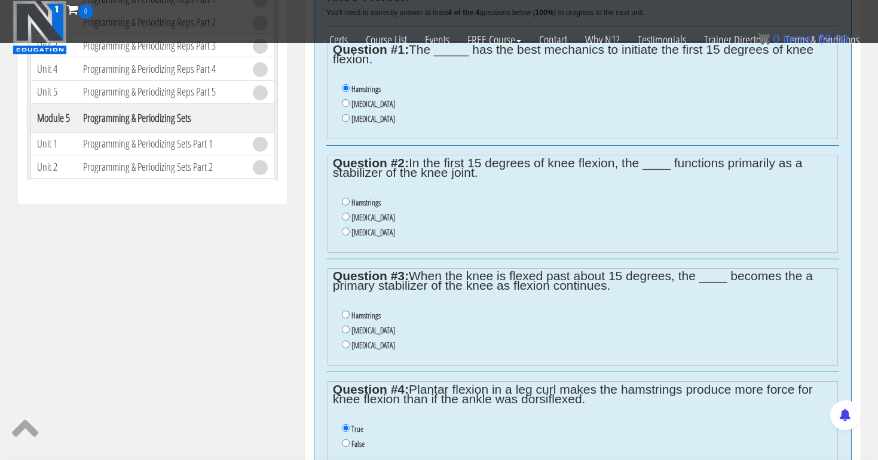
scroll to position [550, 0]
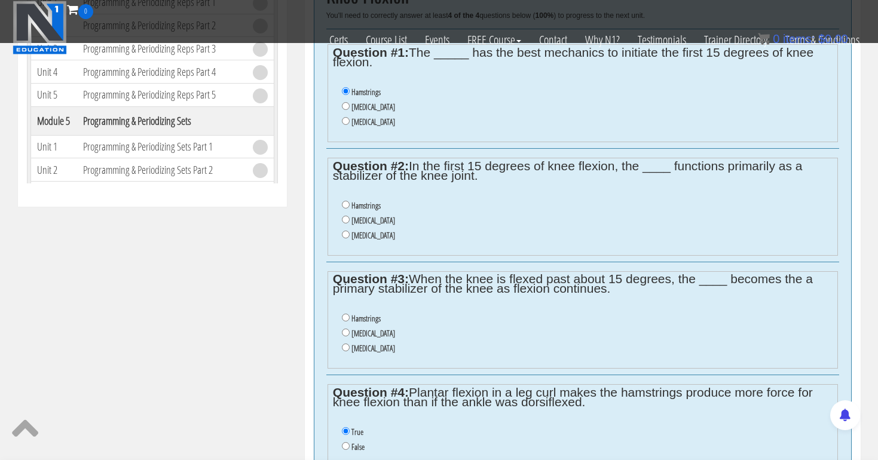
click at [346, 314] on input "Hamstrings" at bounding box center [346, 318] width 8 height 8
radio input "true"
click at [345, 201] on input "Hamstrings" at bounding box center [346, 205] width 8 height 8
radio input "true"
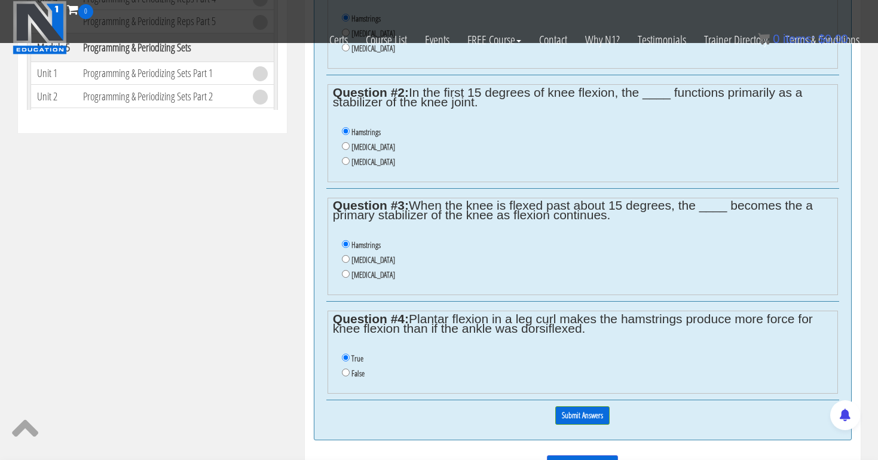
scroll to position [678, 0]
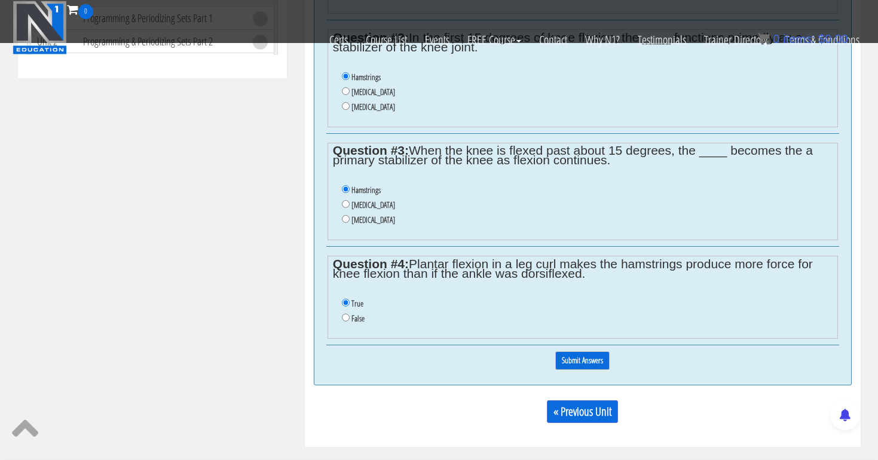
click at [590, 352] on input "Submit Answers" at bounding box center [583, 361] width 54 height 19
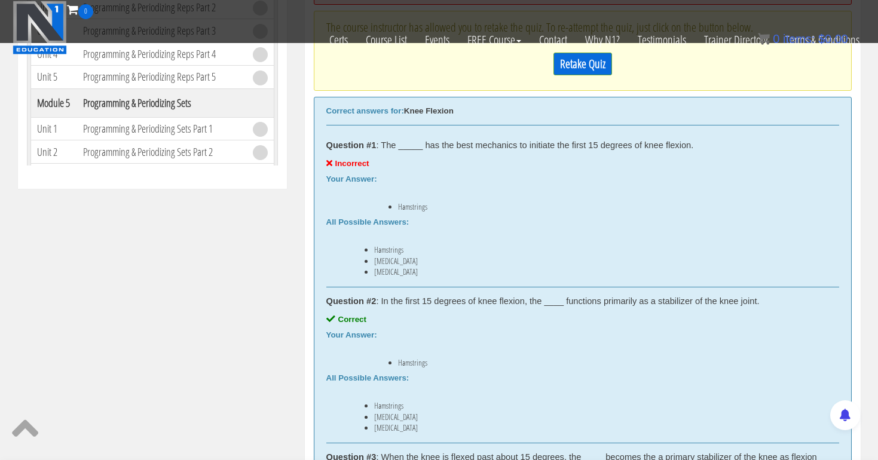
scroll to position [500, 0]
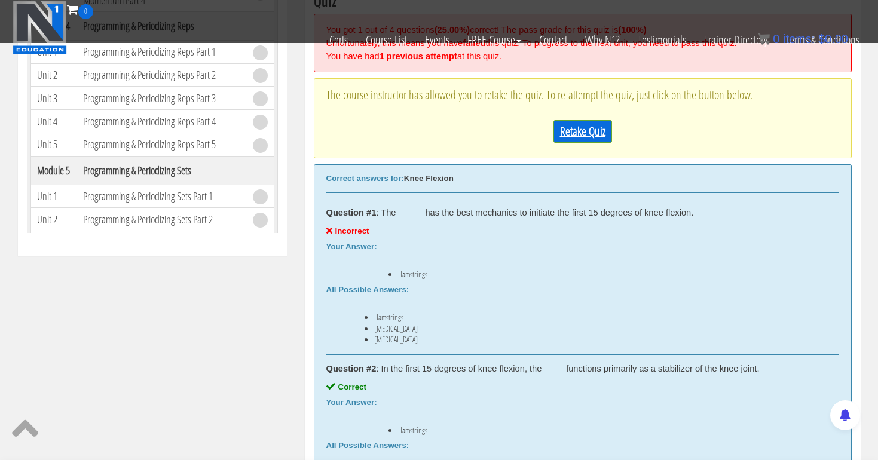
click at [573, 124] on link "Retake Quiz" at bounding box center [583, 131] width 59 height 23
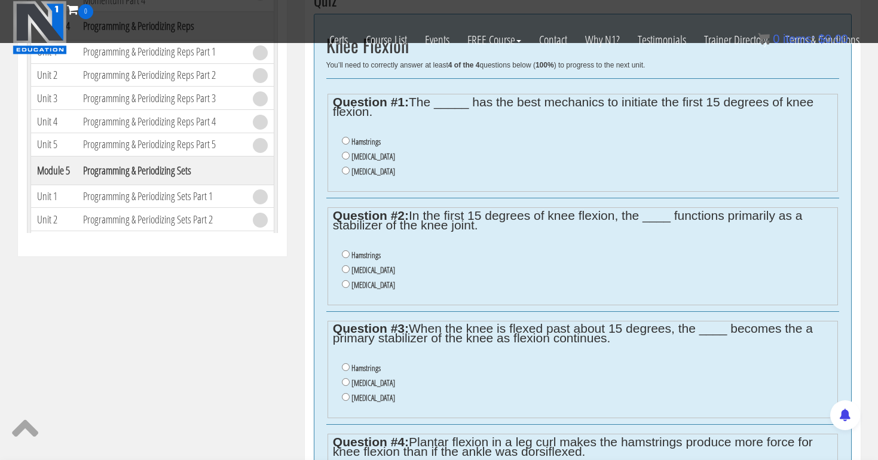
click at [344, 152] on input "Gastrocnemius" at bounding box center [346, 156] width 8 height 8
radio input "true"
click at [345, 251] on input "Hamstrings" at bounding box center [346, 255] width 8 height 8
radio input "true"
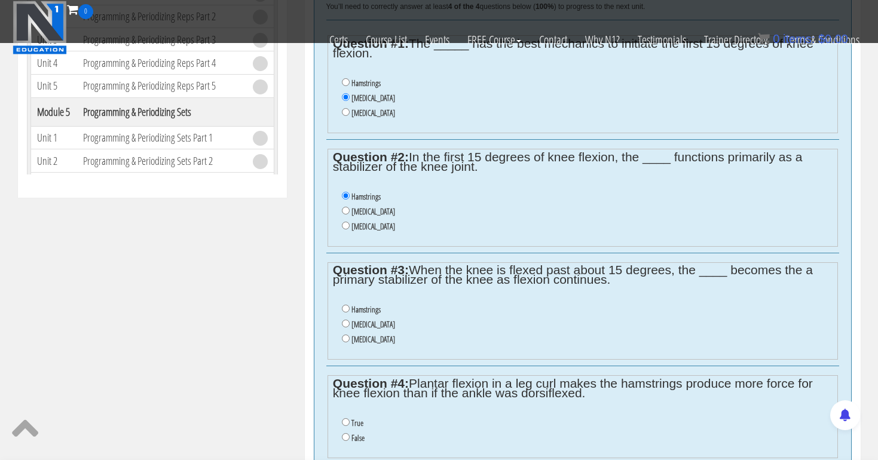
scroll to position [561, 0]
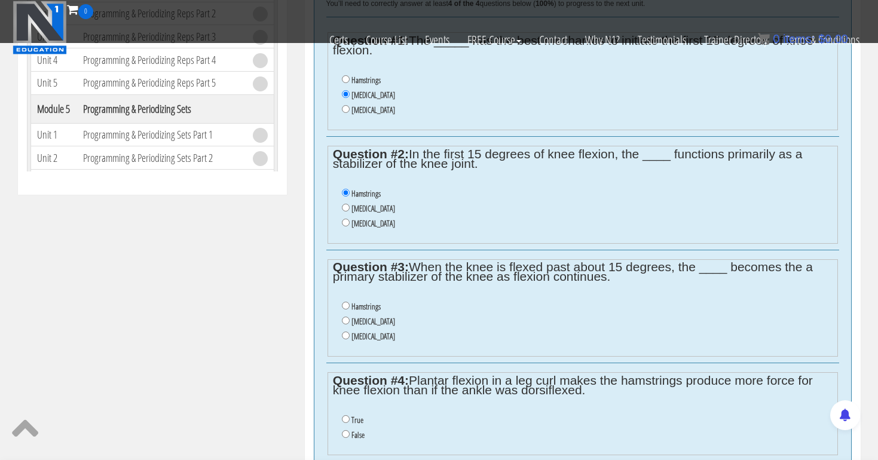
click at [345, 317] on input "Gastrocnemius" at bounding box center [346, 321] width 8 height 8
radio input "true"
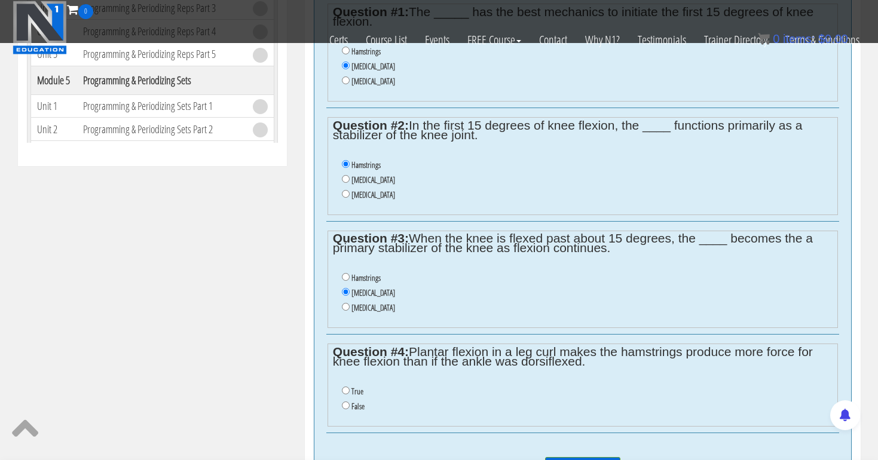
scroll to position [622, 0]
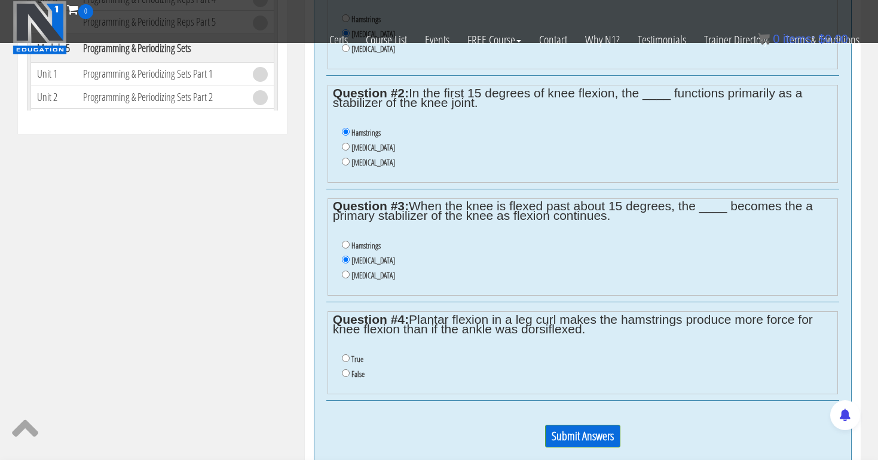
click at [345, 370] on input "False" at bounding box center [346, 374] width 8 height 8
radio input "true"
click at [566, 425] on input "Submit Answers" at bounding box center [582, 436] width 75 height 23
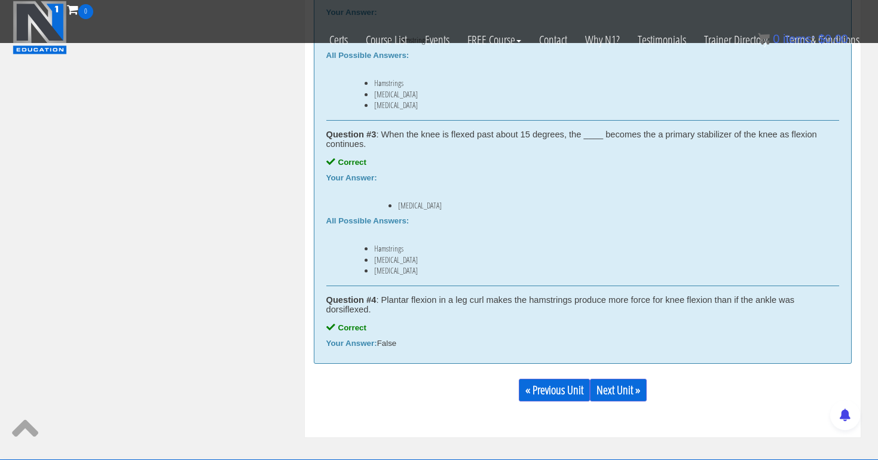
scroll to position [850, 0]
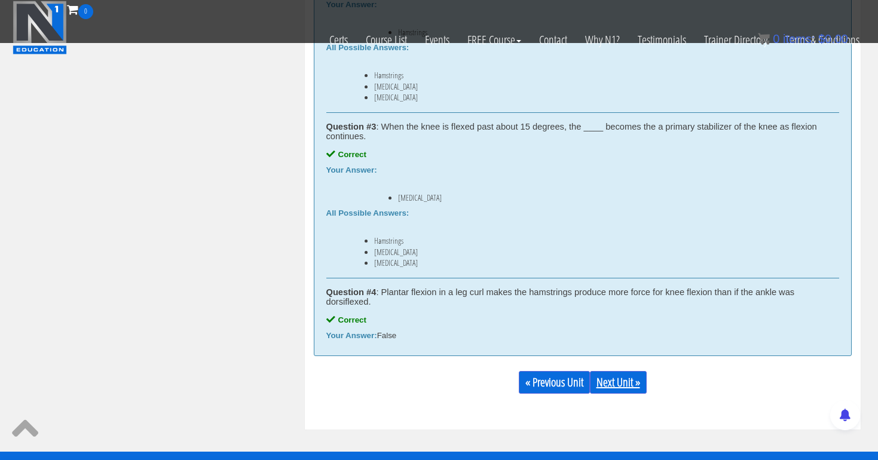
click at [606, 379] on link "Next Unit »" at bounding box center [618, 382] width 57 height 23
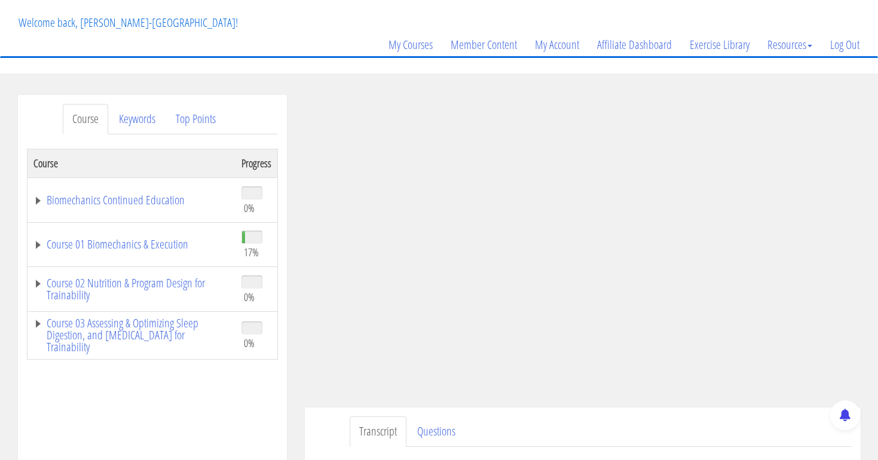
scroll to position [42, 0]
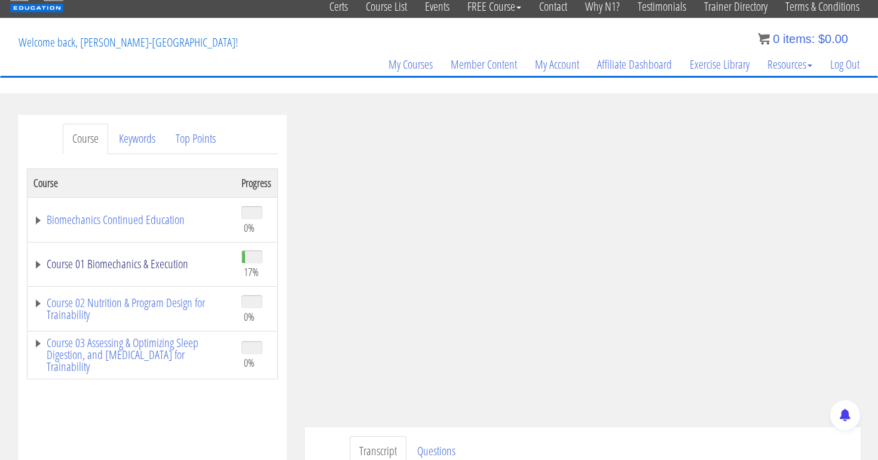
click at [173, 264] on link "Course 01 Biomechanics & Execution" at bounding box center [131, 264] width 196 height 12
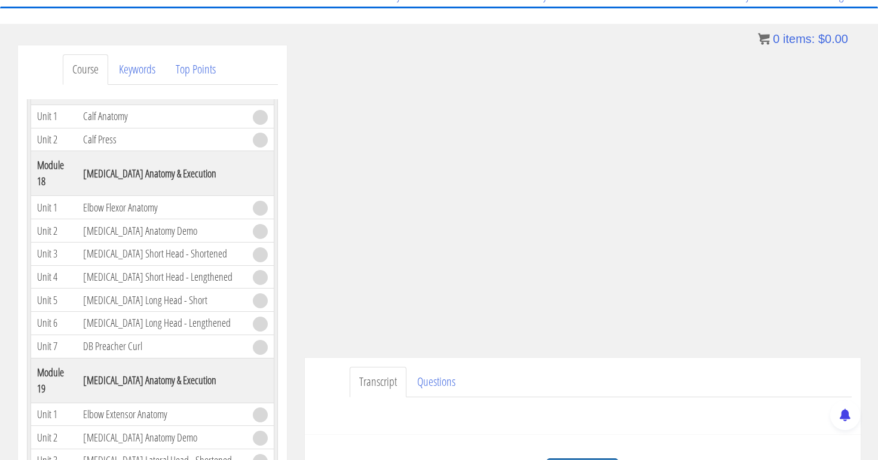
scroll to position [171, 0]
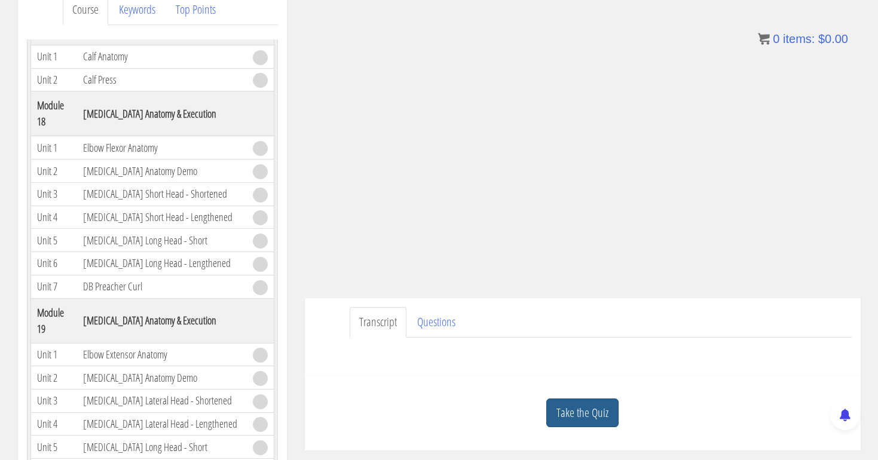
click at [589, 413] on link "Take the Quiz" at bounding box center [583, 413] width 72 height 29
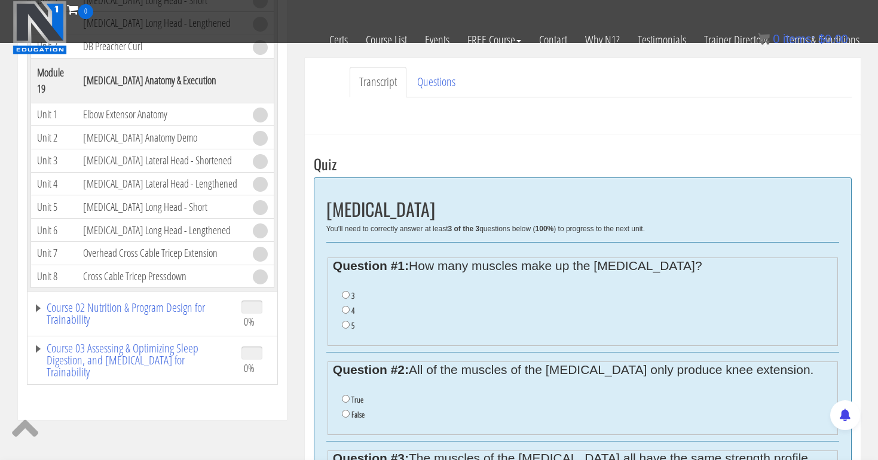
scroll to position [350, 0]
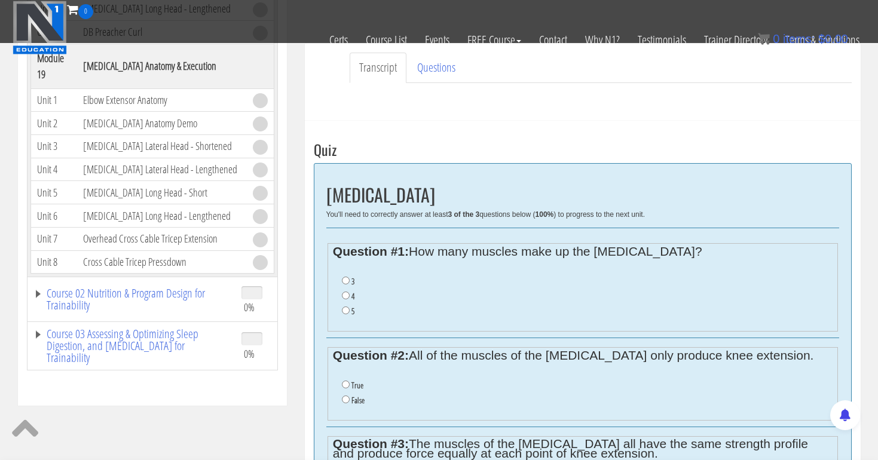
click at [344, 280] on input "3" at bounding box center [346, 281] width 8 height 8
radio input "true"
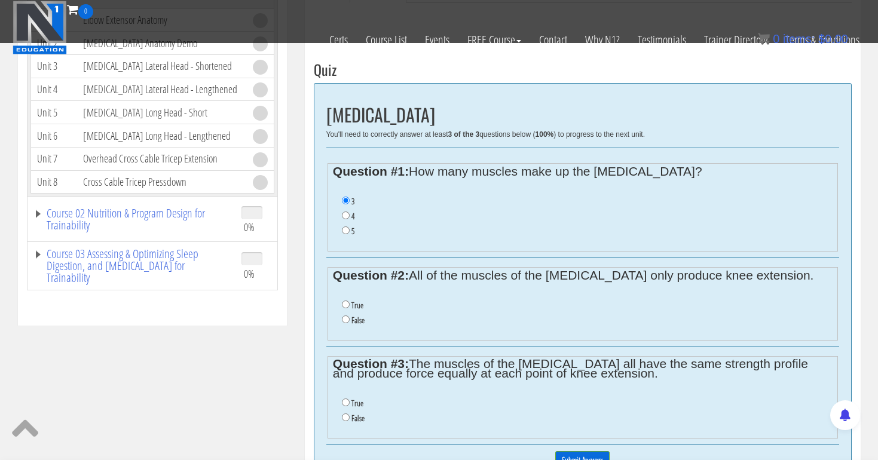
scroll to position [435, 0]
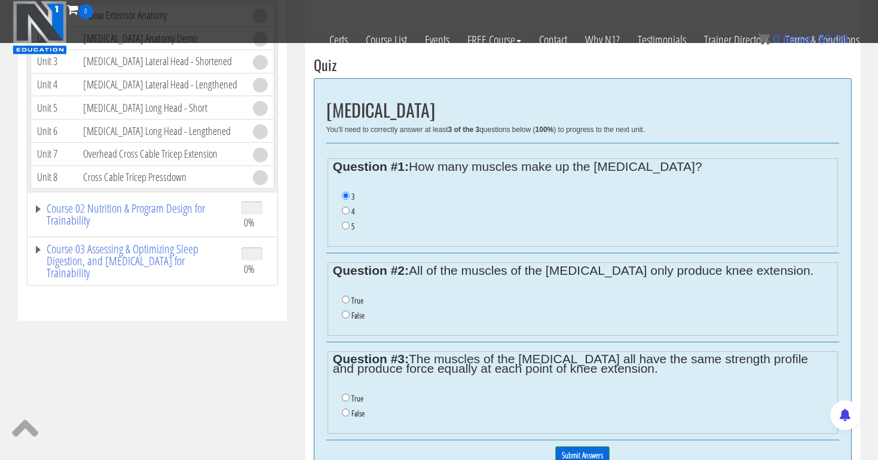
click at [345, 311] on input "False" at bounding box center [346, 315] width 8 height 8
radio input "true"
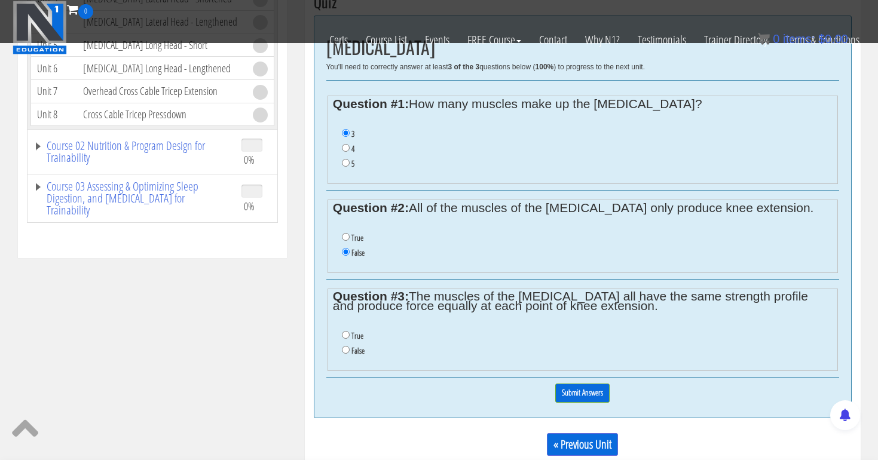
scroll to position [499, 0]
click at [346, 346] on input "False" at bounding box center [346, 350] width 8 height 8
radio input "true"
click at [582, 383] on input "Submit Answers" at bounding box center [583, 392] width 54 height 19
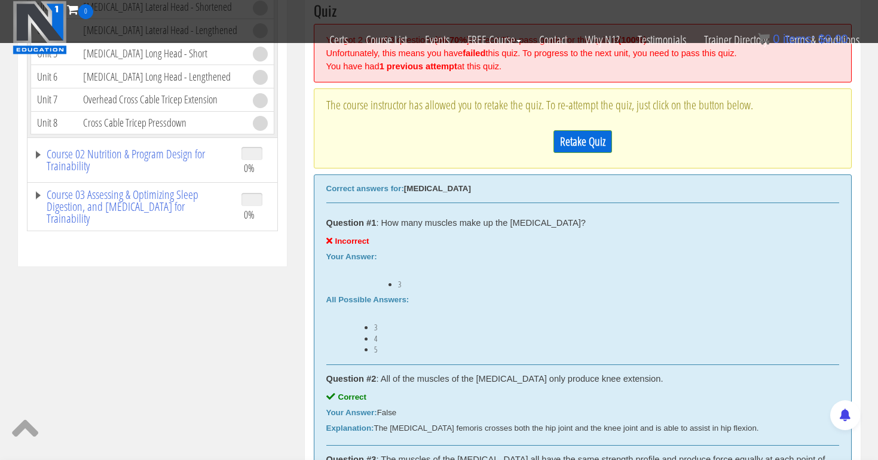
scroll to position [463, 0]
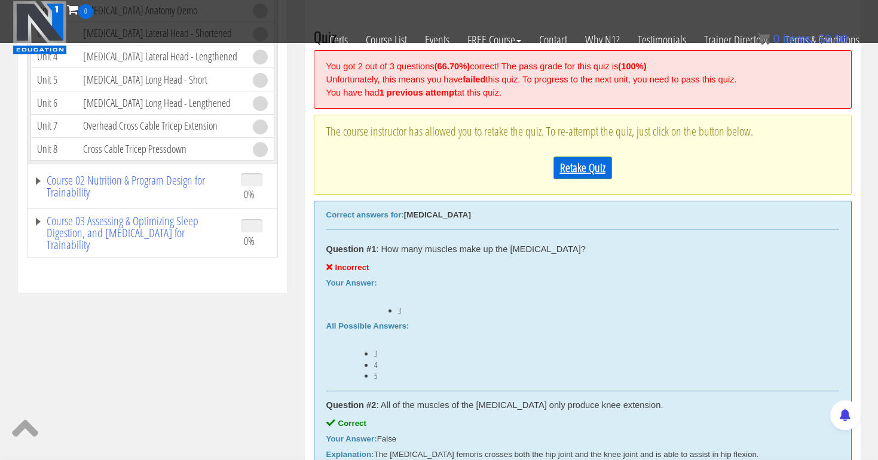
click at [598, 167] on link "Retake Quiz" at bounding box center [583, 168] width 59 height 23
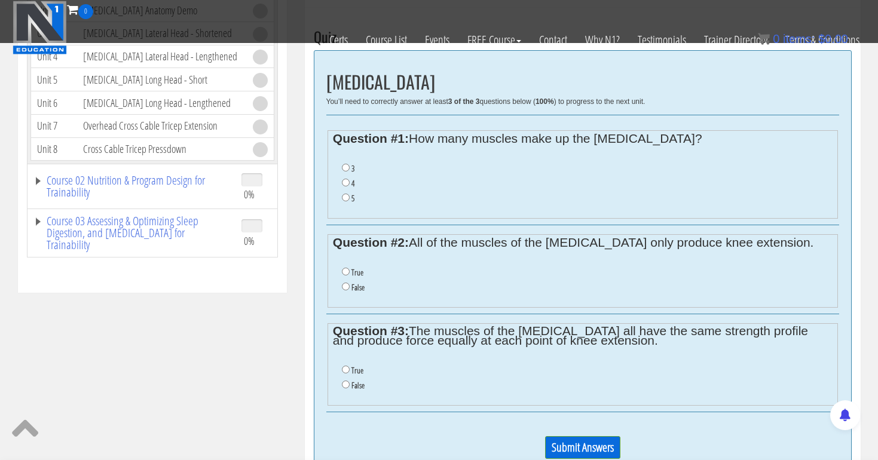
click at [345, 195] on input "5" at bounding box center [346, 198] width 8 height 8
radio input "true"
click at [344, 283] on input "False" at bounding box center [346, 287] width 8 height 8
radio input "true"
click at [346, 381] on input "False" at bounding box center [346, 385] width 8 height 8
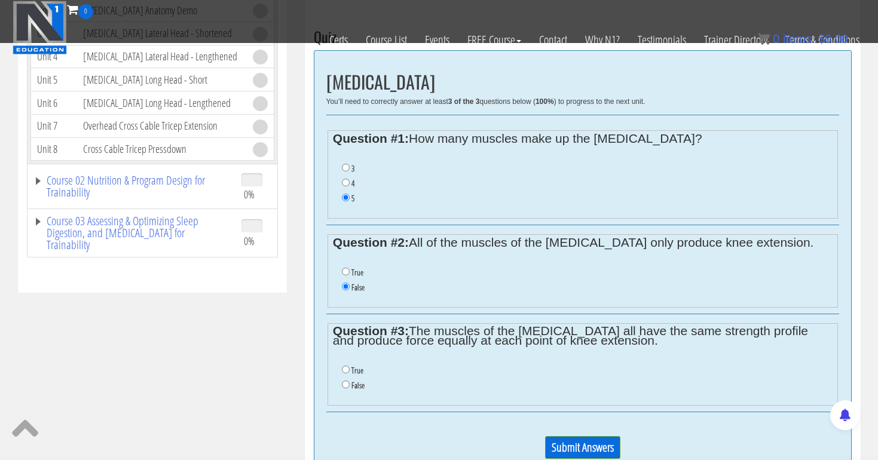
radio input "true"
click at [596, 440] on input "Submit Answers" at bounding box center [582, 448] width 75 height 23
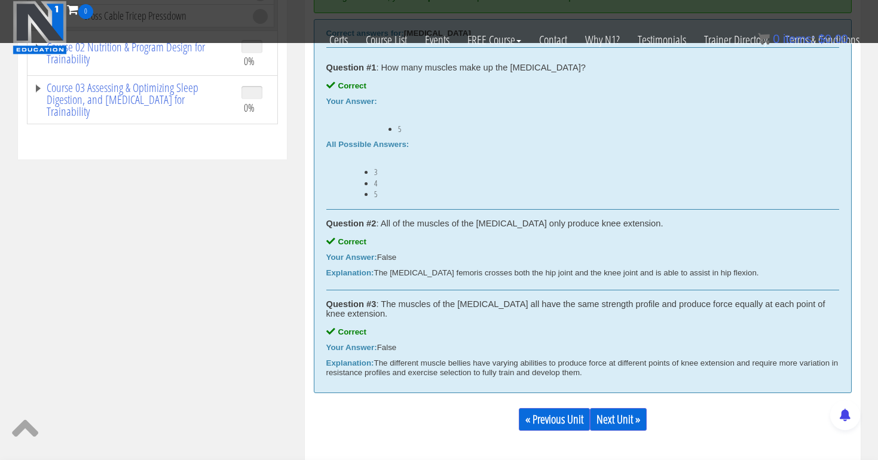
scroll to position [695, 0]
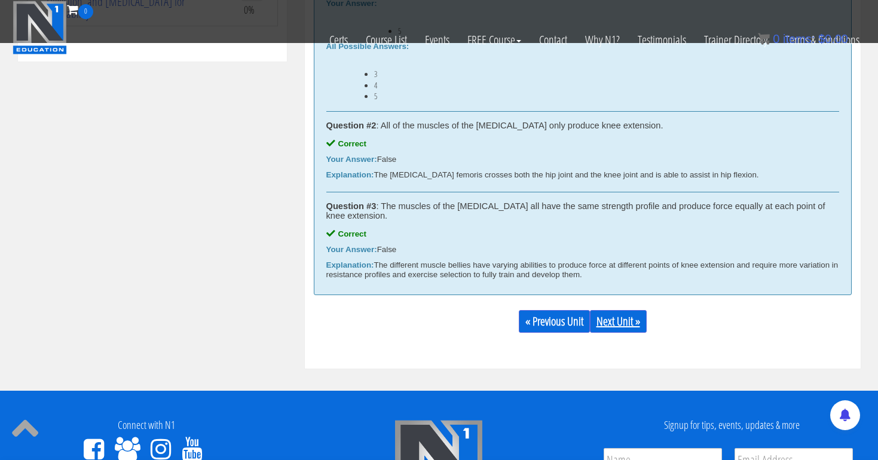
click at [630, 321] on link "Next Unit »" at bounding box center [618, 321] width 57 height 23
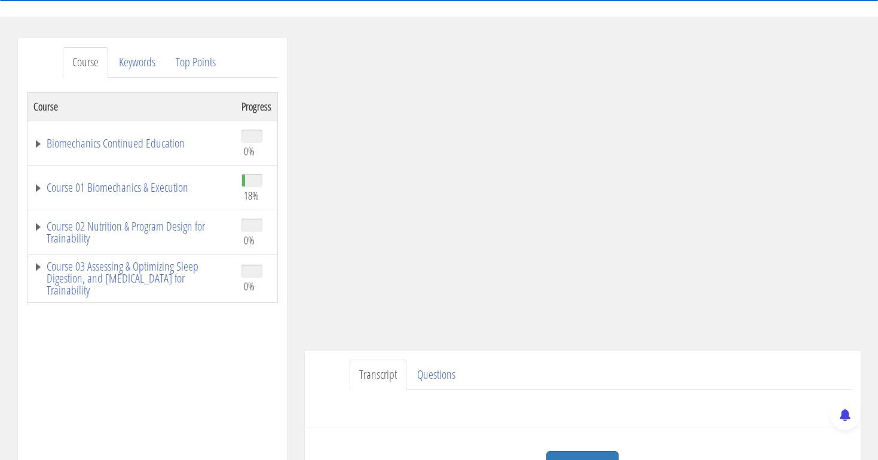
scroll to position [115, 0]
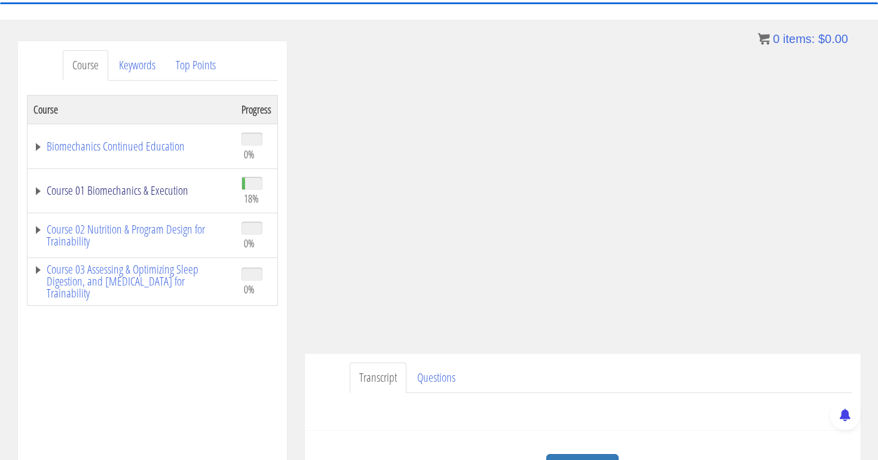
click at [176, 190] on link "Course 01 Biomechanics & Execution" at bounding box center [131, 191] width 196 height 12
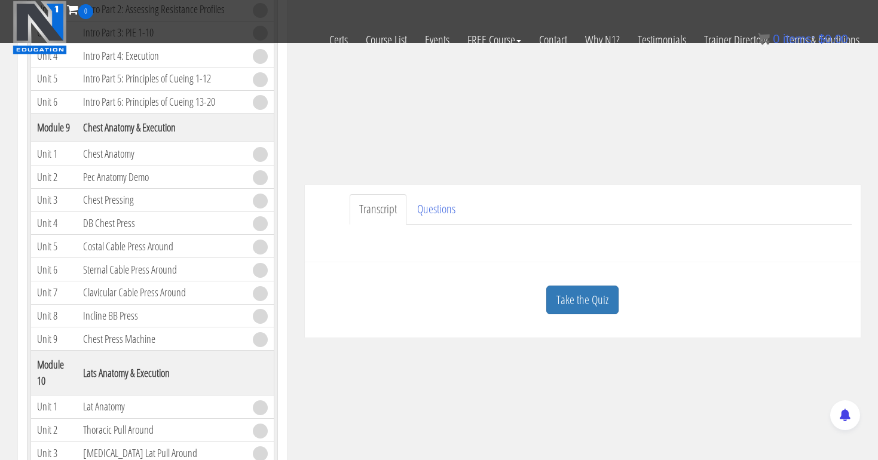
scroll to position [237, 0]
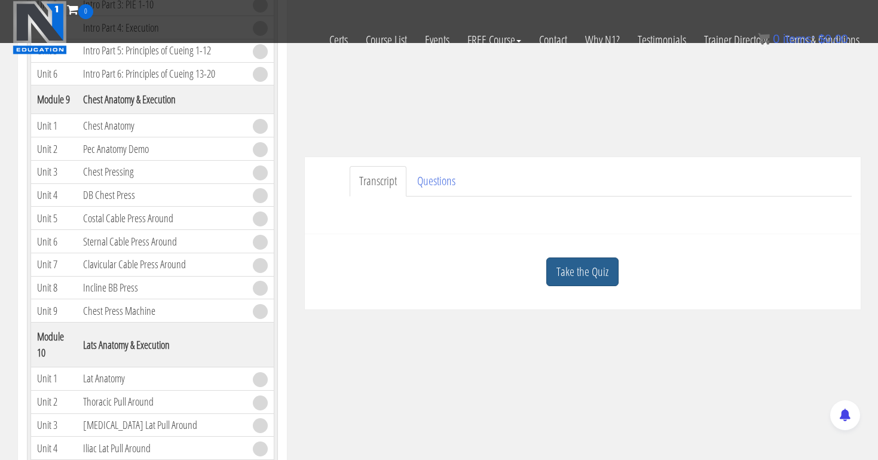
click at [586, 266] on link "Take the Quiz" at bounding box center [583, 272] width 72 height 29
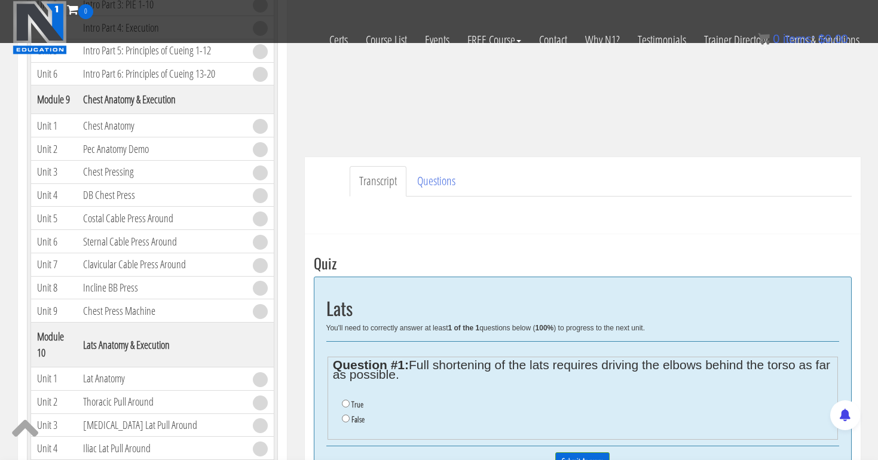
click at [346, 417] on input "False" at bounding box center [346, 419] width 8 height 8
radio input "true"
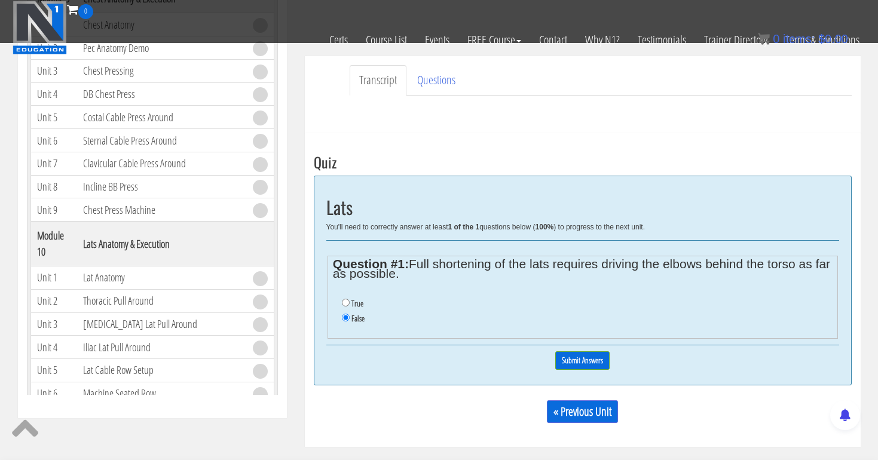
scroll to position [342, 0]
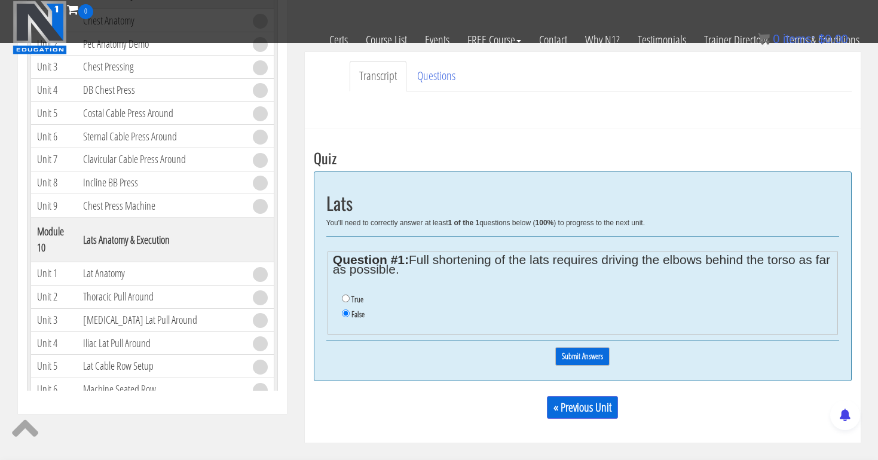
click at [593, 343] on div "0% Submit Answers" at bounding box center [582, 356] width 513 height 30
click at [582, 350] on input "Submit Answers" at bounding box center [583, 356] width 54 height 19
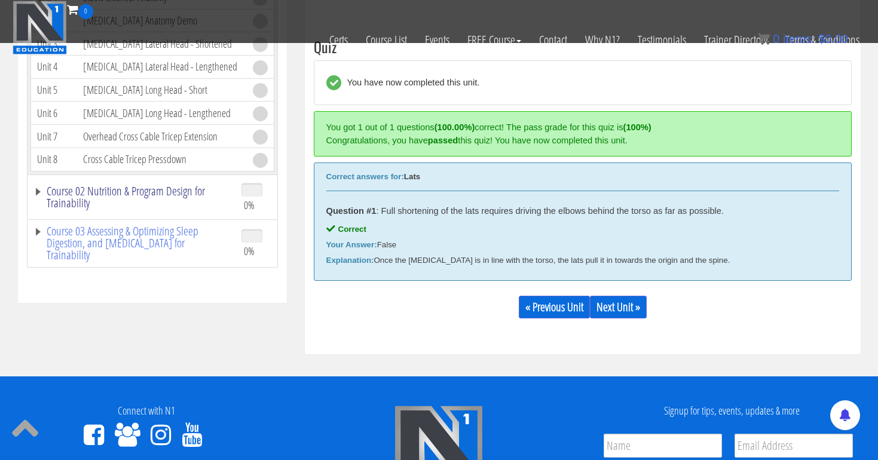
scroll to position [3538, 0]
click at [630, 308] on link "Next Unit »" at bounding box center [618, 307] width 57 height 23
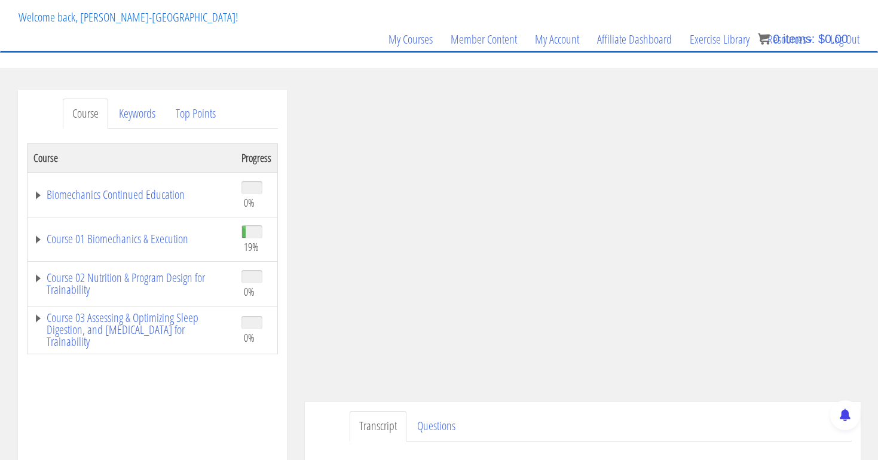
scroll to position [77, 0]
